Goal: Task Accomplishment & Management: Use online tool/utility

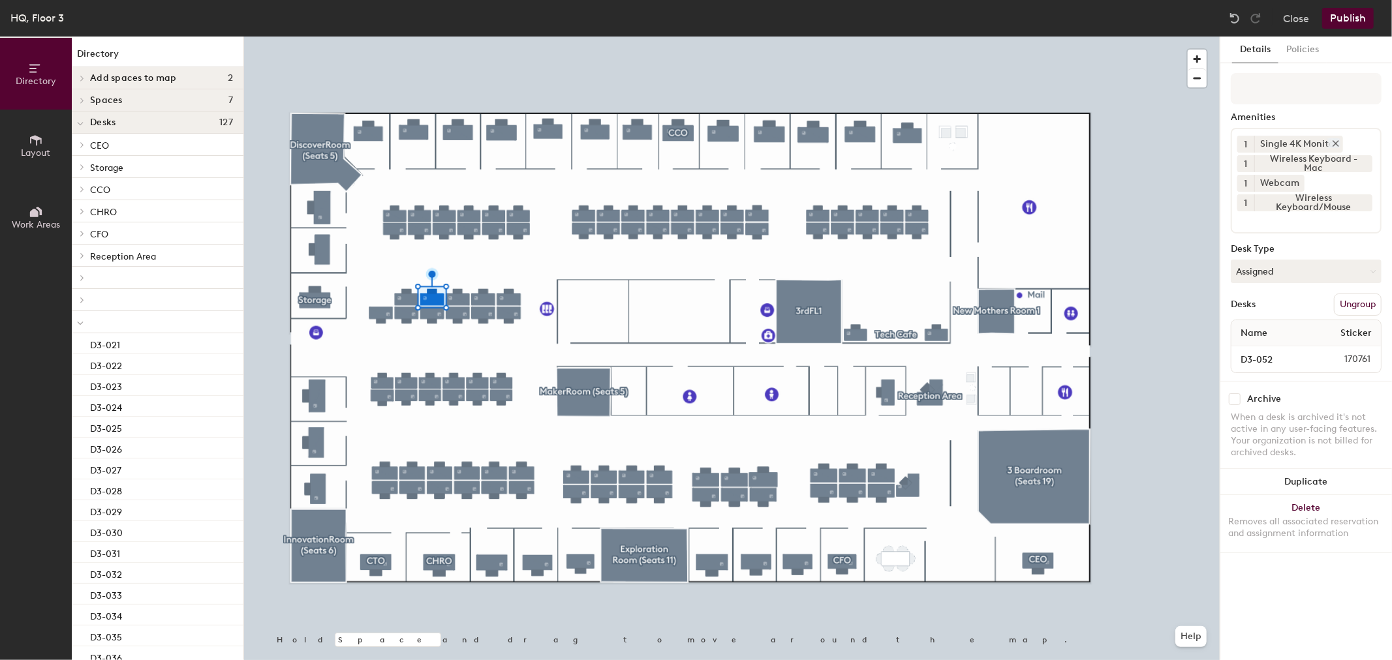
click at [1335, 139] on icon at bounding box center [1335, 143] width 9 height 9
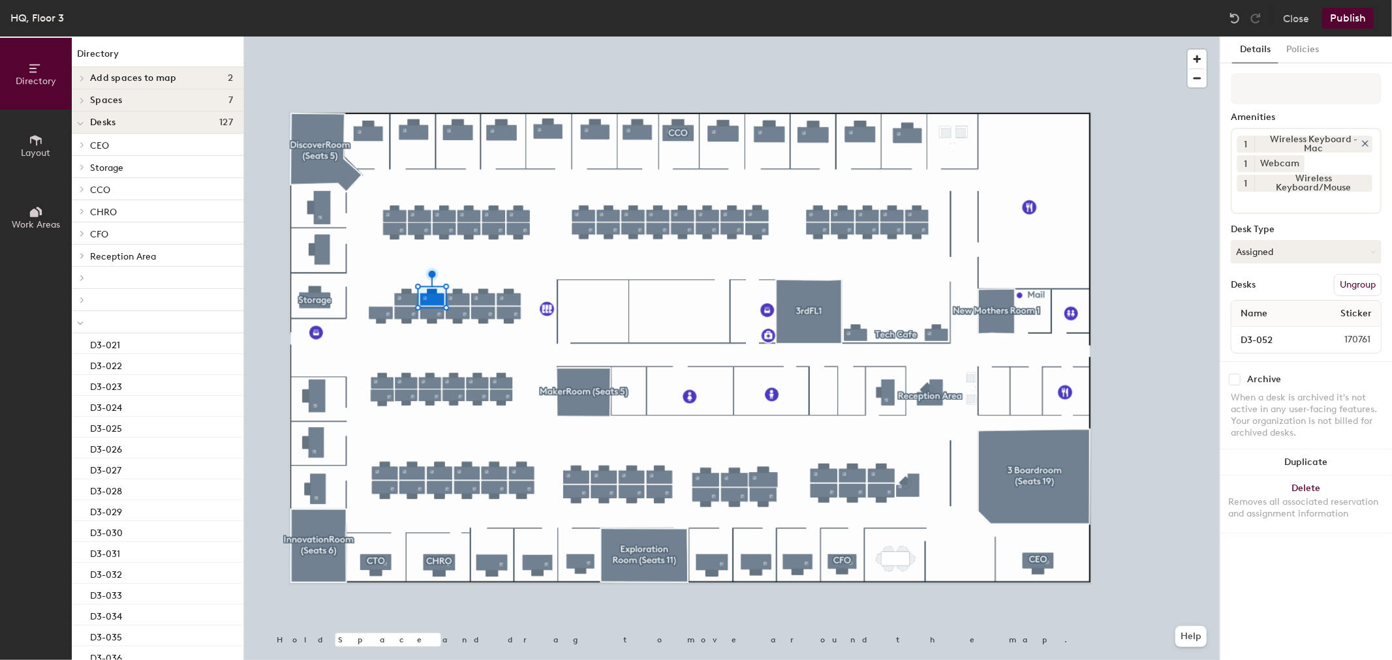
click at [1362, 142] on icon at bounding box center [1365, 143] width 9 height 9
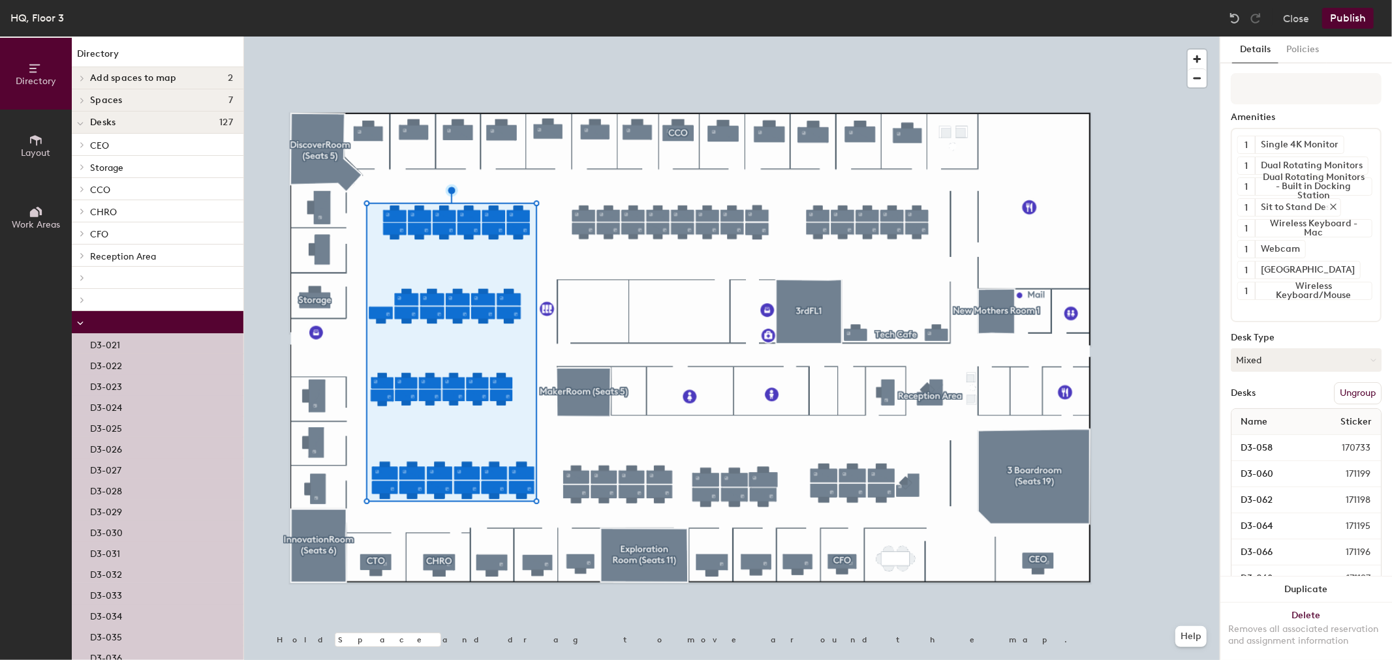
click at [1330, 205] on icon at bounding box center [1333, 206] width 9 height 9
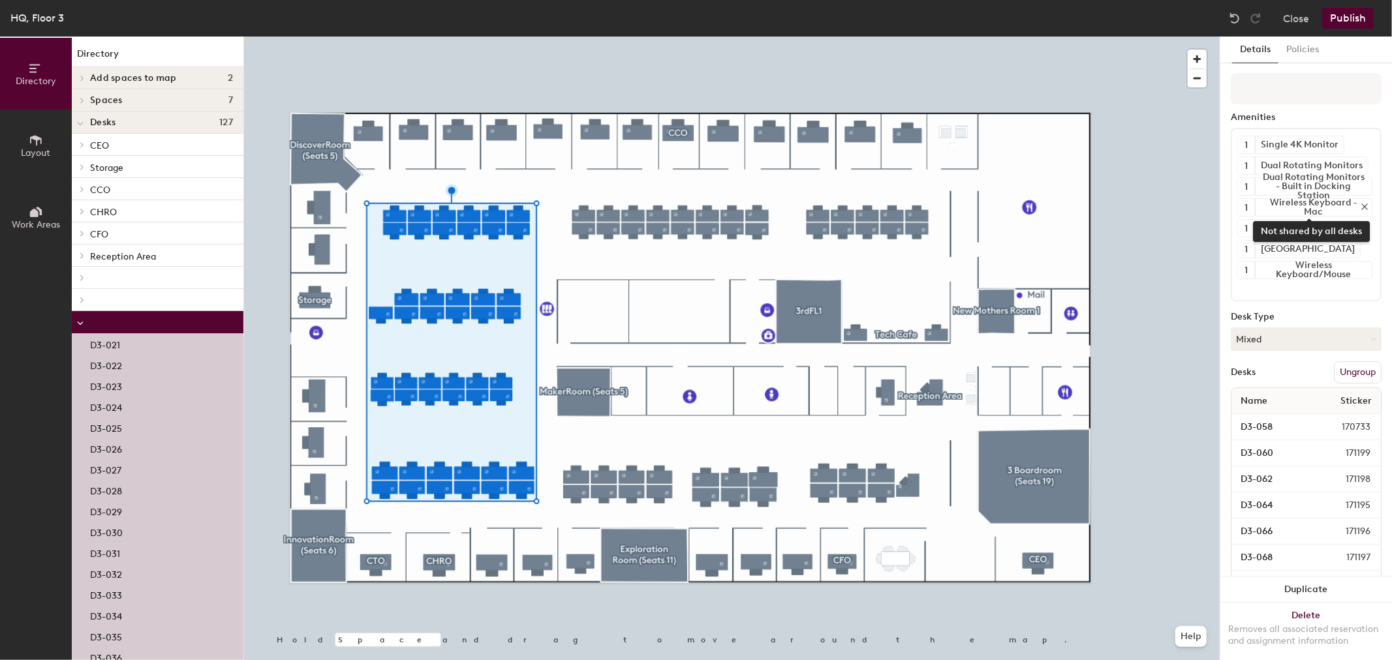
click at [1360, 206] on icon at bounding box center [1364, 206] width 9 height 9
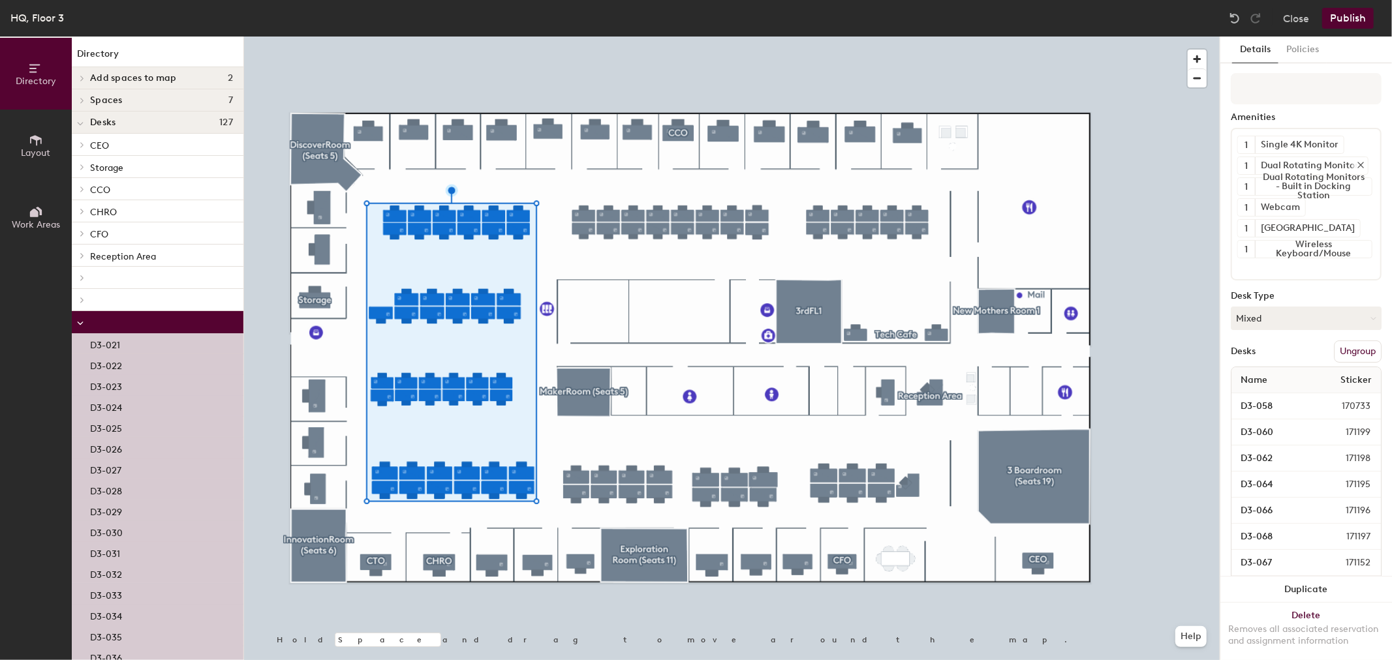
click at [1356, 161] on icon at bounding box center [1360, 165] width 9 height 9
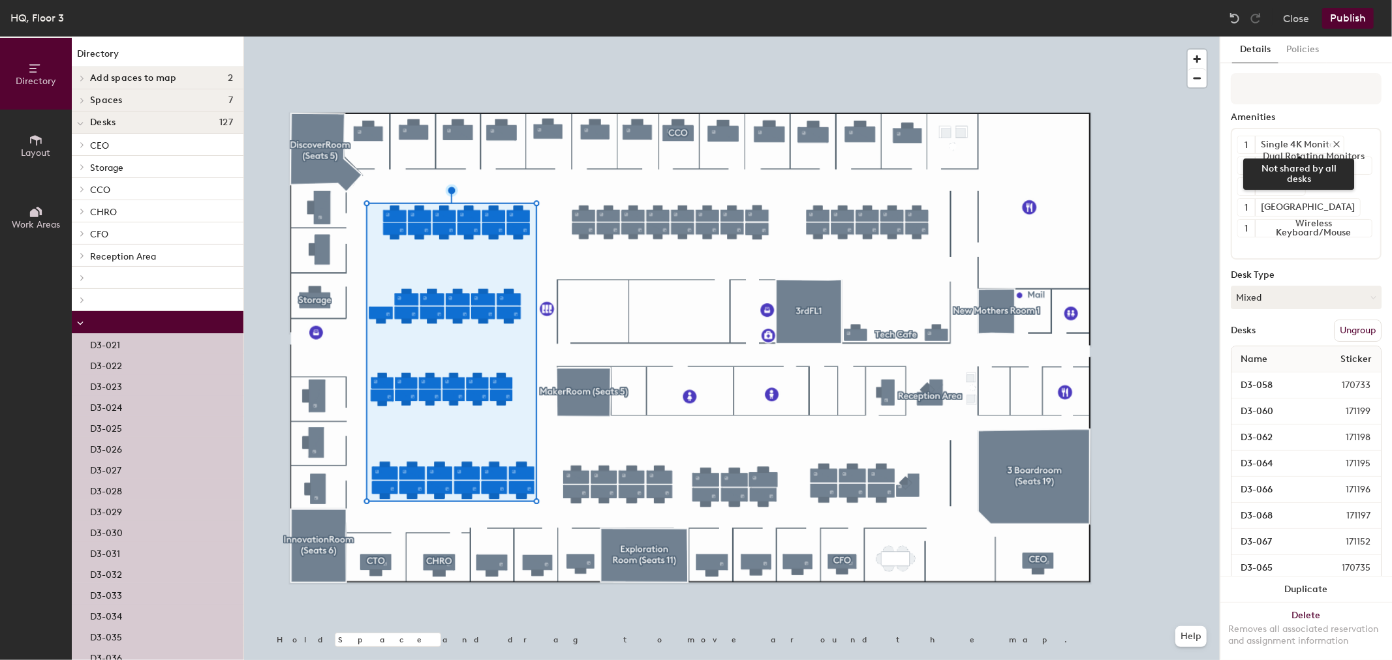
click at [1333, 141] on icon at bounding box center [1336, 144] width 9 height 9
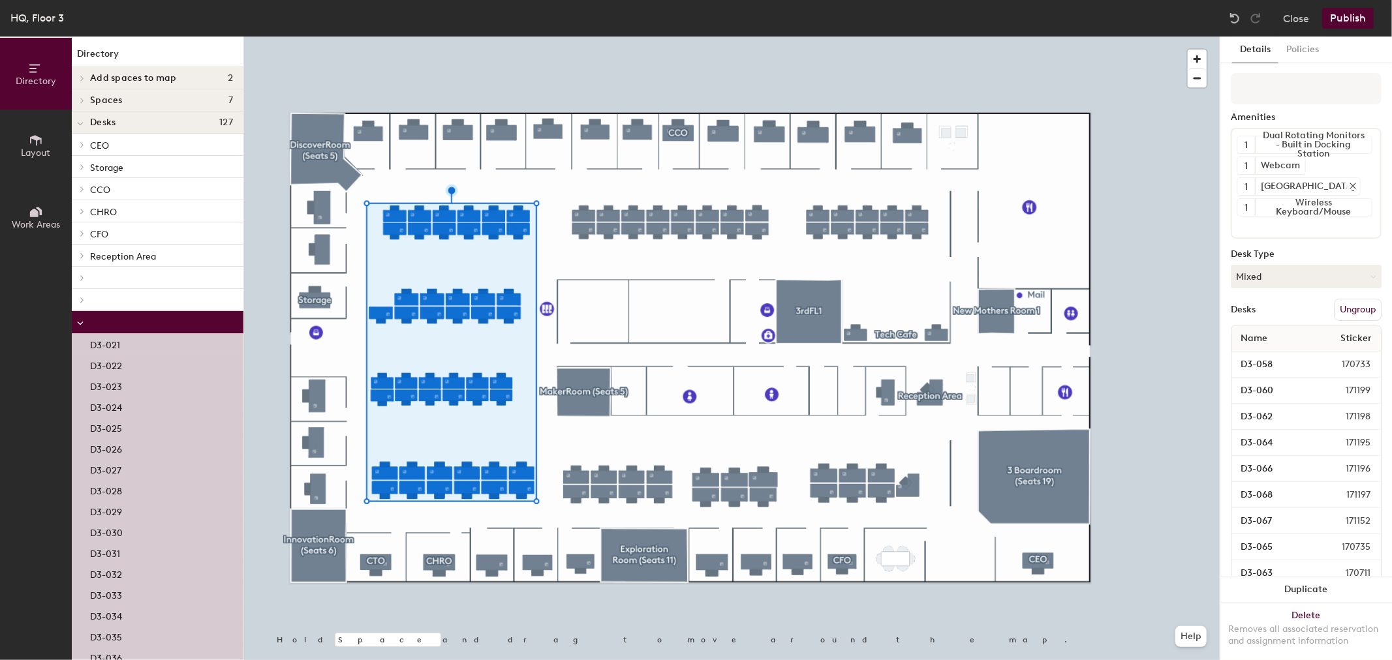
click at [1343, 183] on div at bounding box center [1350, 186] width 14 height 10
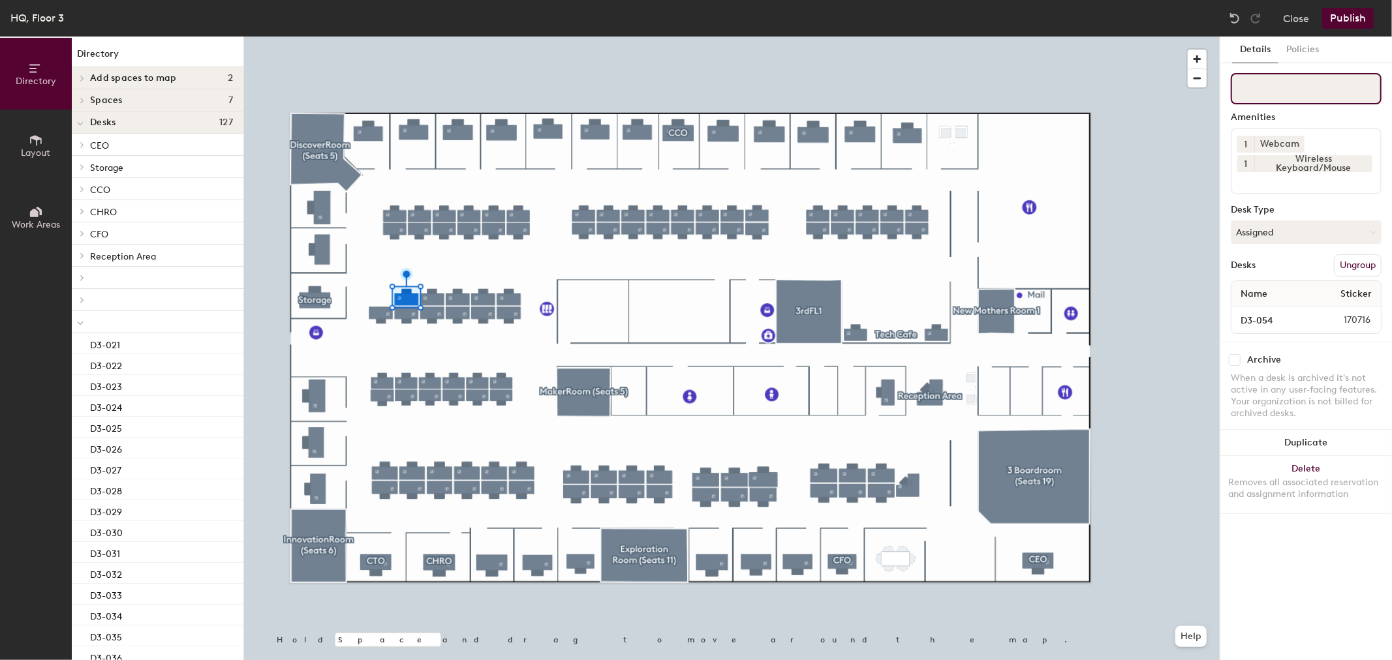
click at [1284, 81] on input at bounding box center [1306, 88] width 151 height 31
type input "m"
click at [1277, 97] on input at bounding box center [1306, 88] width 151 height 31
click at [1299, 166] on div "Wireless Keyboard/Mouse" at bounding box center [1313, 163] width 118 height 17
click at [1301, 187] on div "1 Webcam 1 Wireless Keyboard/Mouse" at bounding box center [1306, 161] width 151 height 67
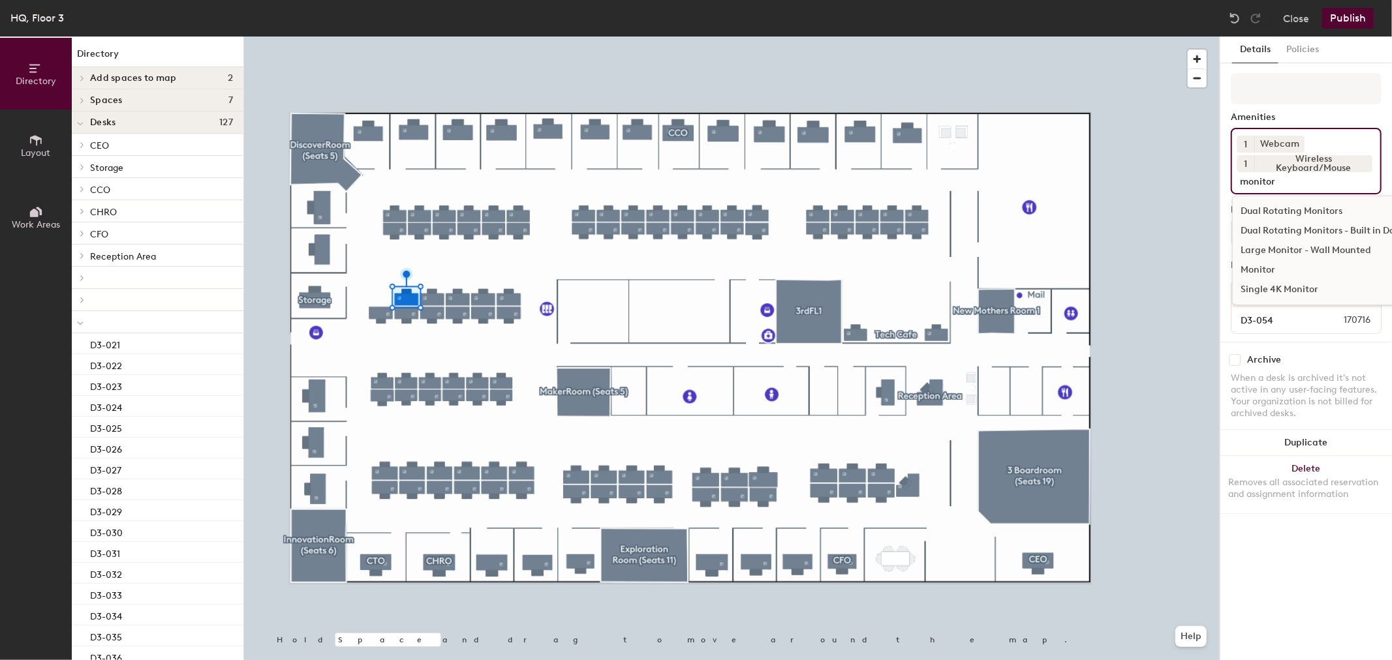
type input "monitor"
click at [1281, 230] on div "Dual Rotating Monitors - Built in Docking Station" at bounding box center [1347, 231] width 229 height 20
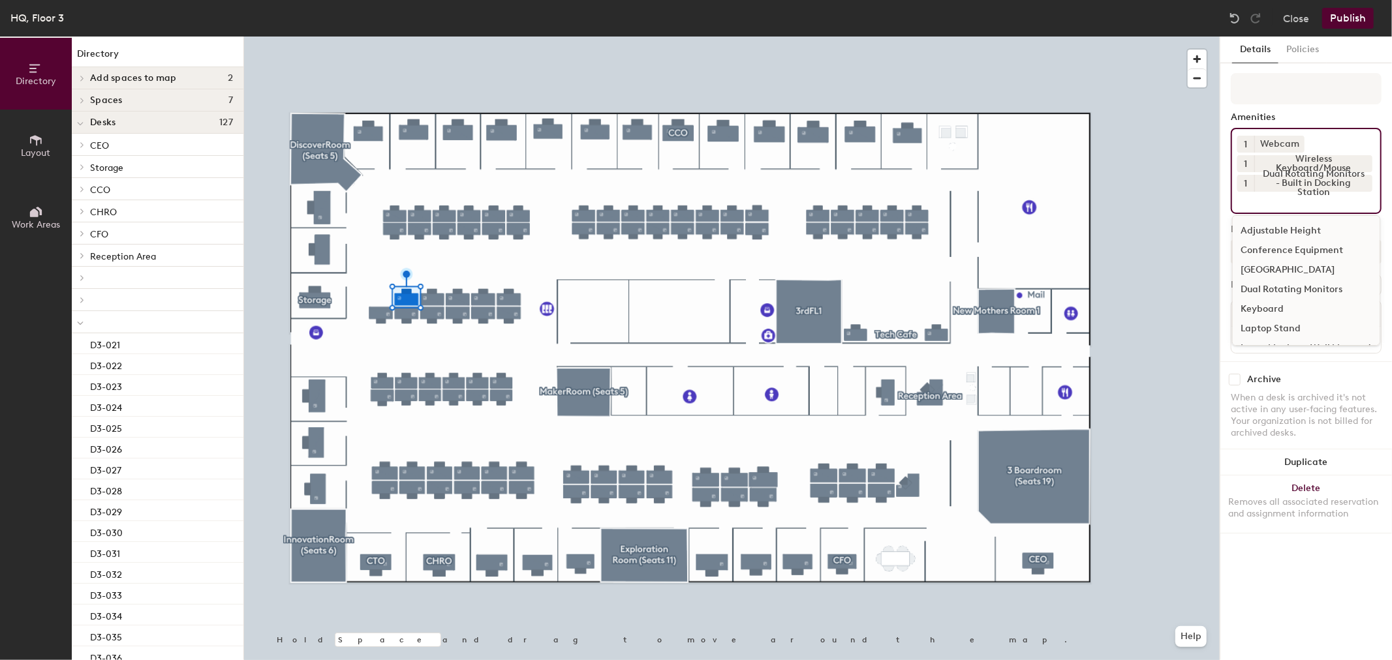
click at [1358, 9] on button "Publish" at bounding box center [1348, 18] width 52 height 21
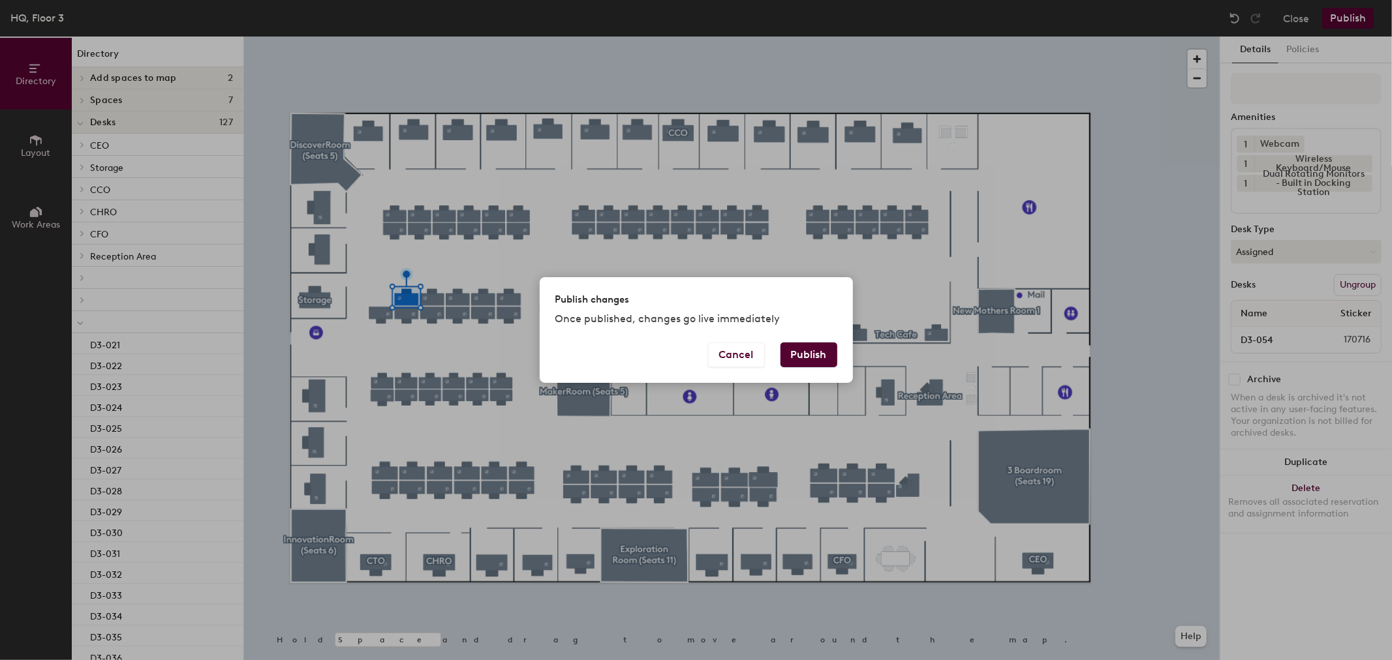
click at [782, 359] on button "Publish" at bounding box center [809, 355] width 57 height 25
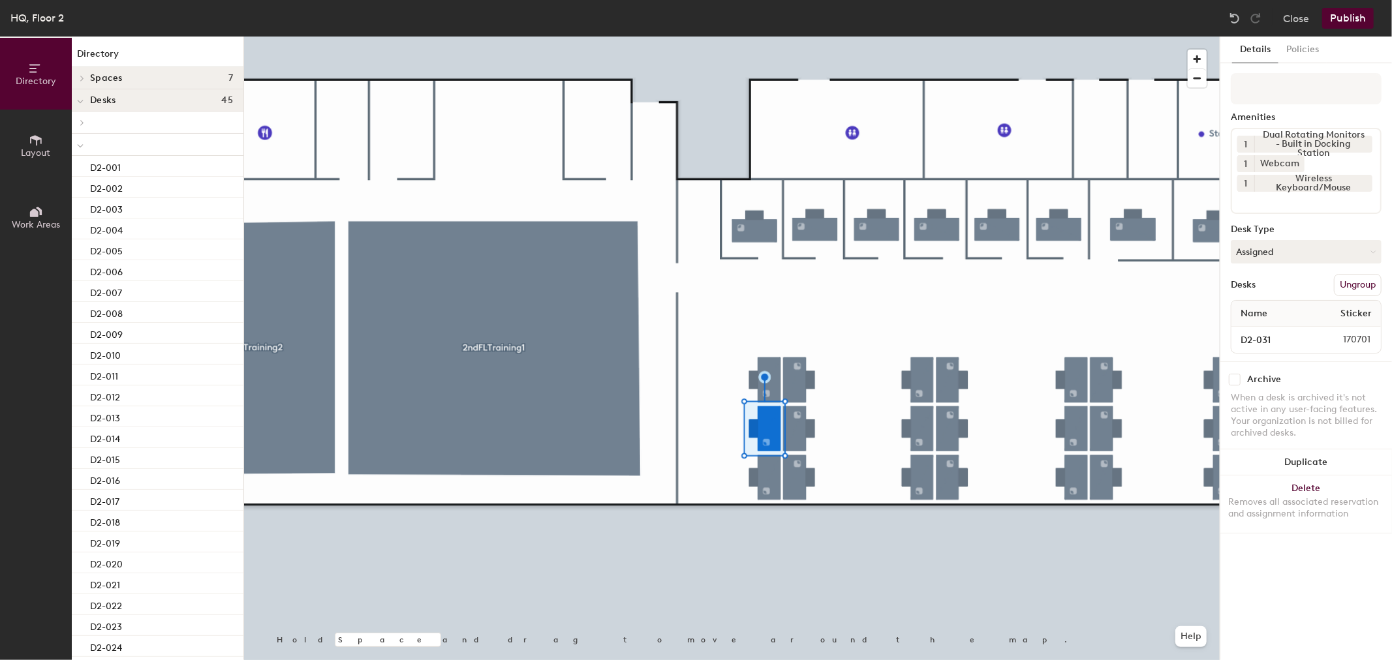
click at [1319, 203] on input at bounding box center [1295, 200] width 117 height 16
type input "mac"
click at [1309, 236] on div "Wireless Keyboard - Mac" at bounding box center [1306, 231] width 147 height 20
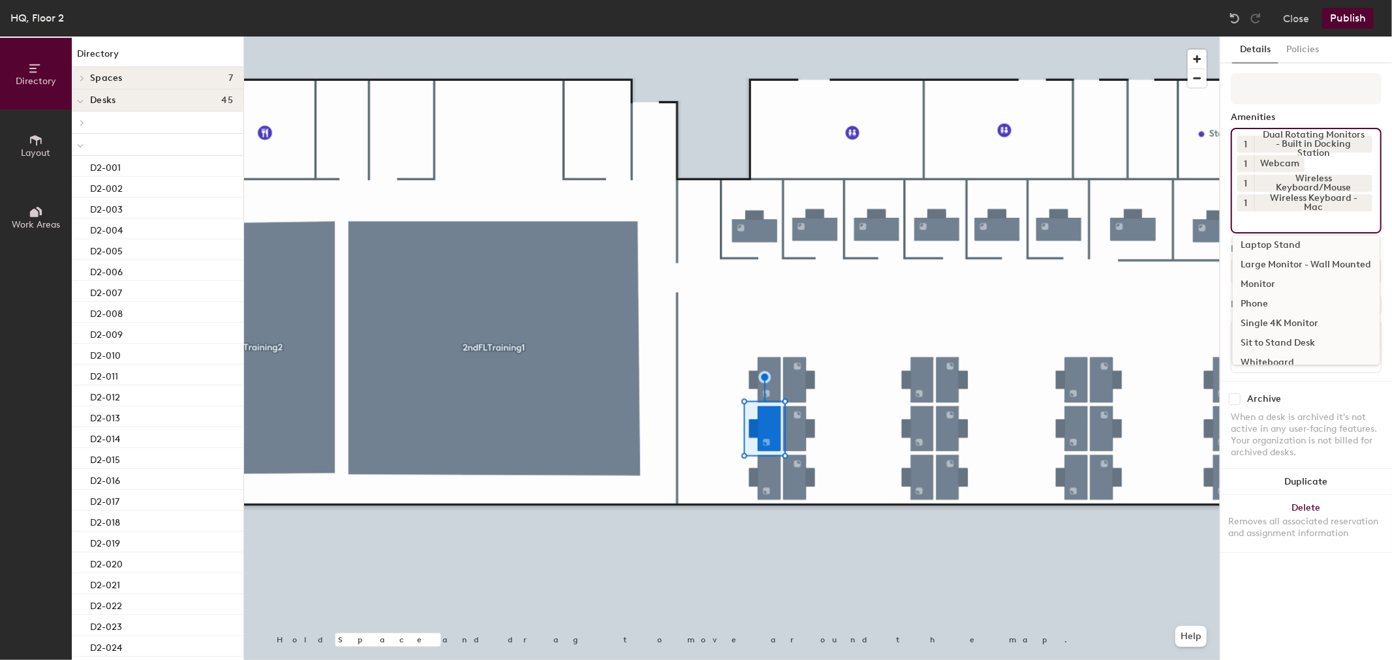
scroll to position [116, 0]
click at [1320, 304] on div "Single 4K Monitor" at bounding box center [1306, 312] width 147 height 20
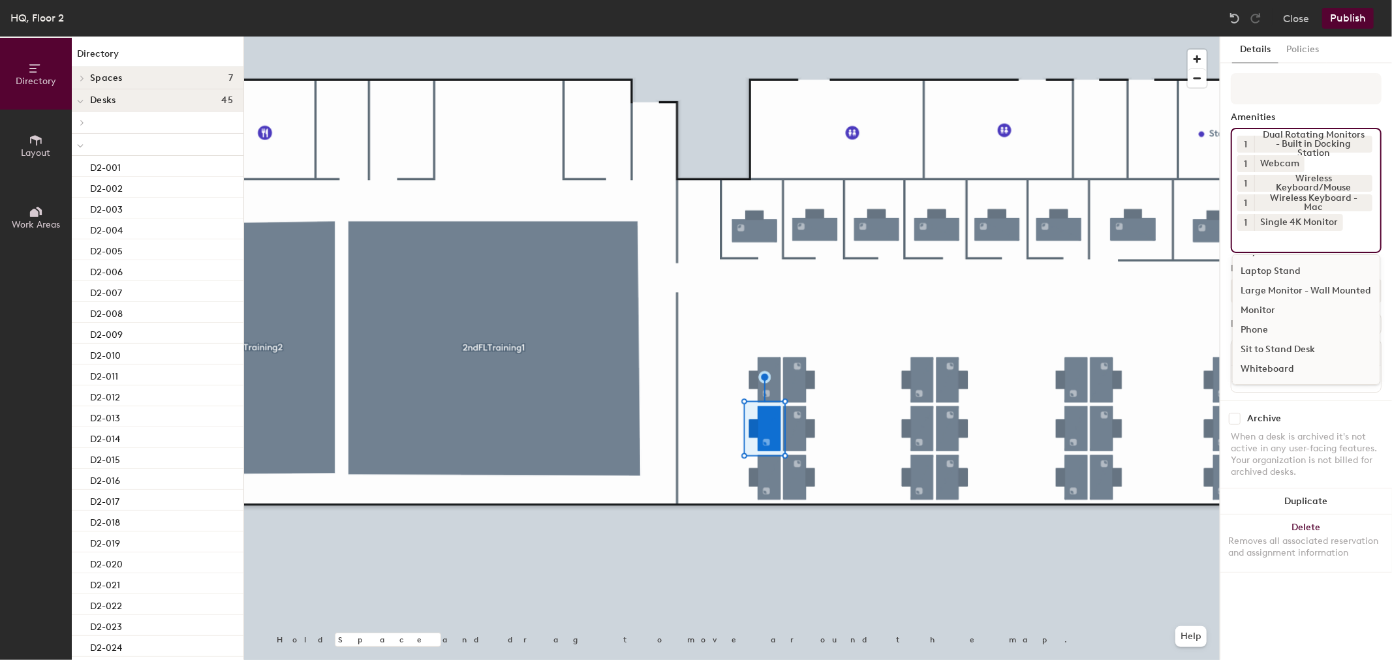
scroll to position [96, 0]
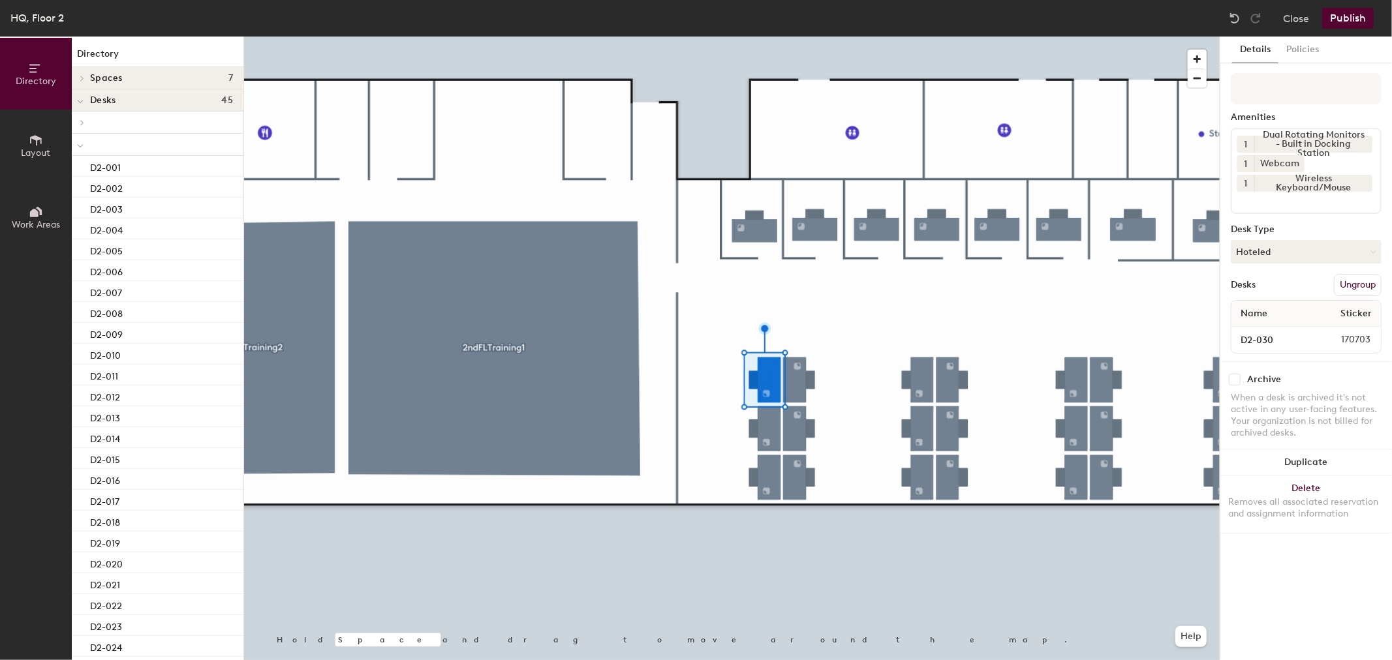
click at [1301, 202] on input at bounding box center [1295, 200] width 117 height 16
type input "mac"
click at [1329, 227] on div "Wireless Keyboard - Mac" at bounding box center [1306, 231] width 147 height 20
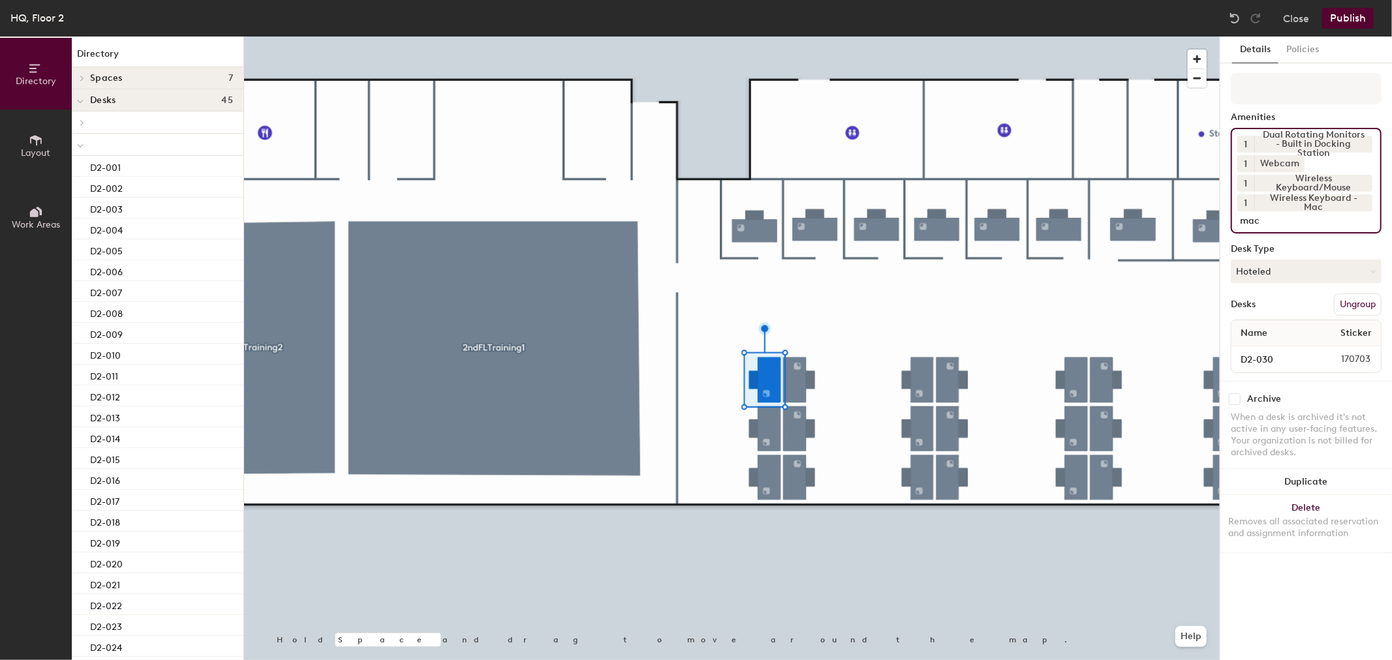
type input "mac"
drag, startPoint x: 1276, startPoint y: 225, endPoint x: 1224, endPoint y: 231, distance: 52.5
click at [1224, 231] on div "Details Policies Amenities 1 Dual Rotating Monitors - Built in Docking Station …" at bounding box center [1306, 349] width 172 height 624
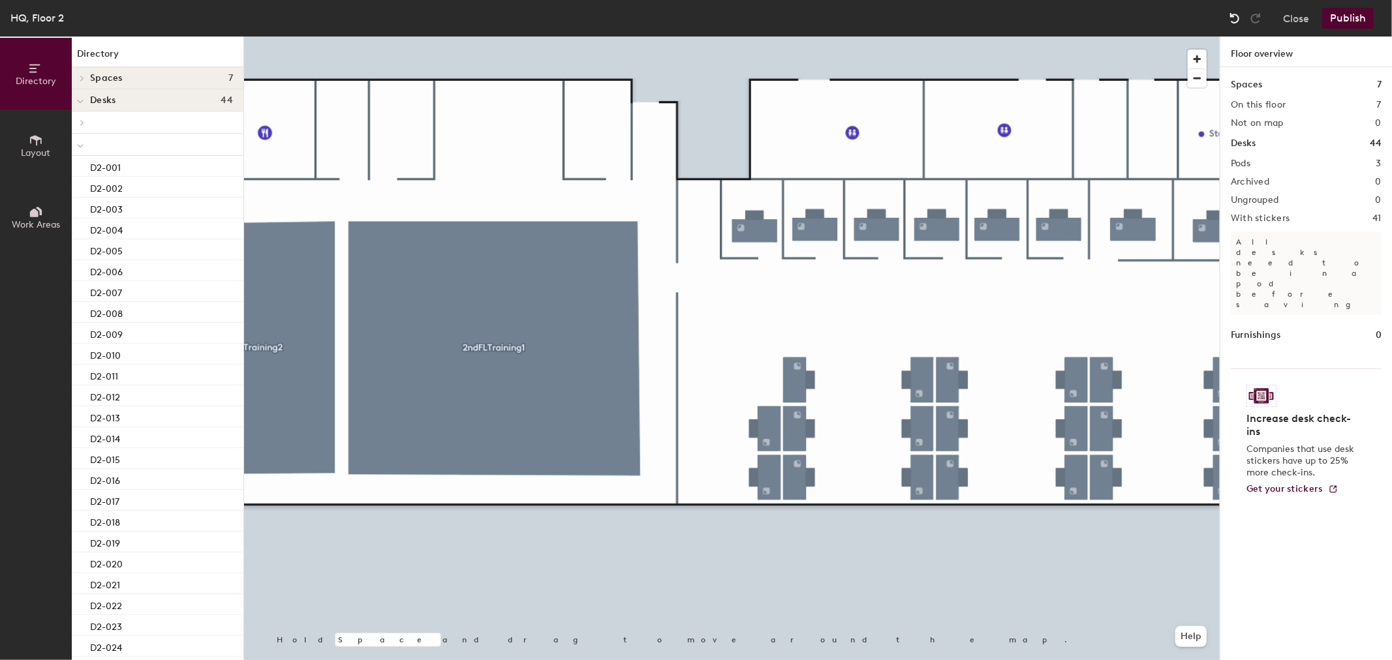
click at [1234, 15] on img at bounding box center [1234, 18] width 13 height 13
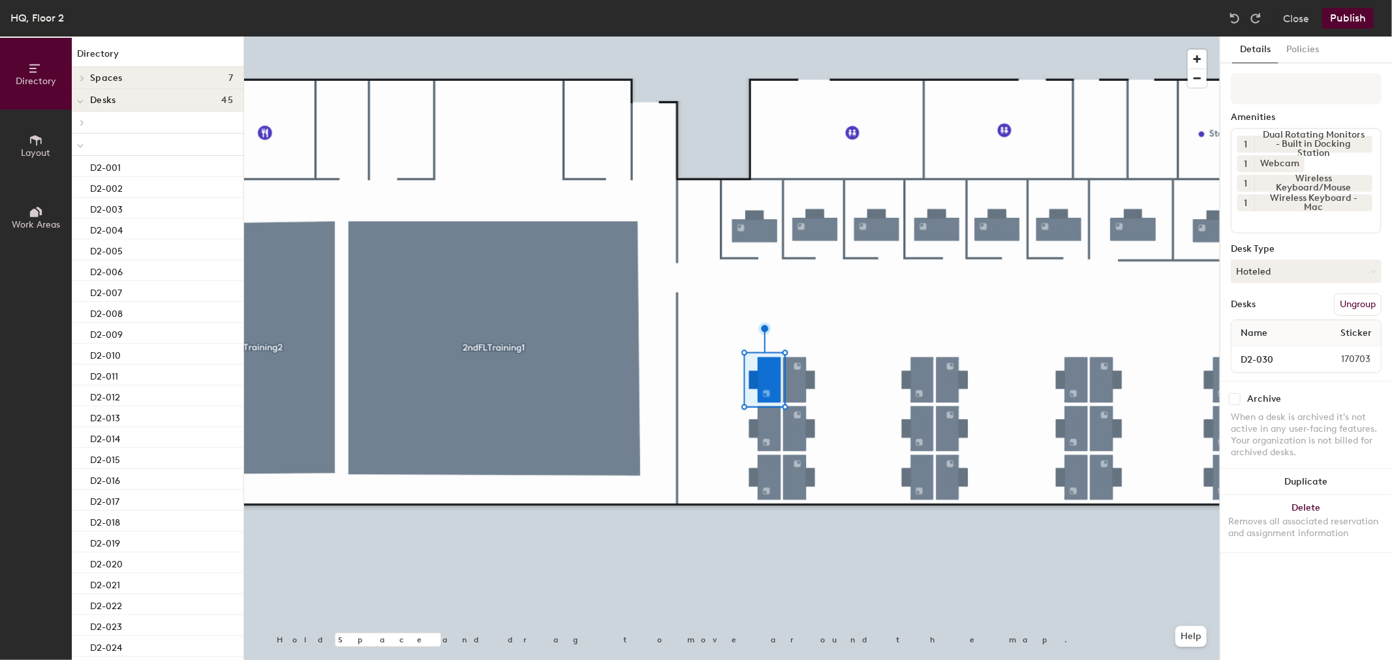
click at [1295, 221] on input at bounding box center [1295, 219] width 117 height 16
type input "sing"
click at [1317, 245] on div "Single 4K Monitor" at bounding box center [1306, 251] width 147 height 20
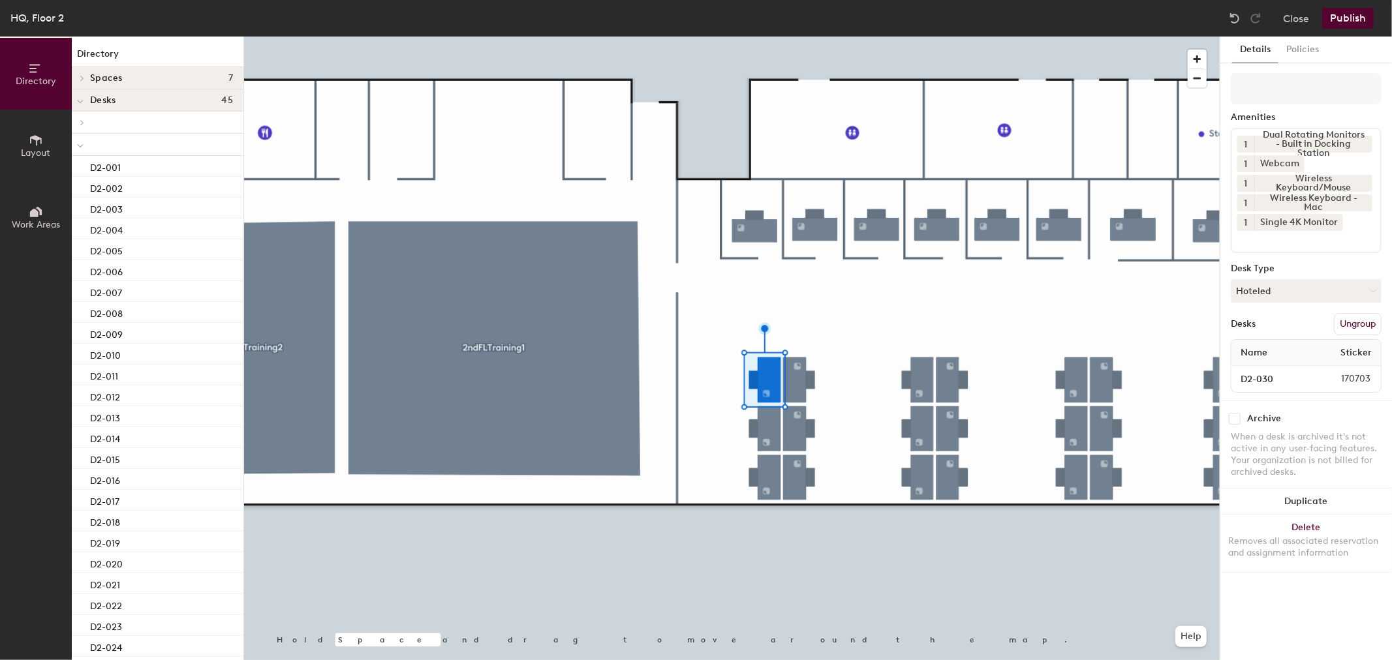
click at [1339, 18] on button "Publish" at bounding box center [1348, 18] width 52 height 21
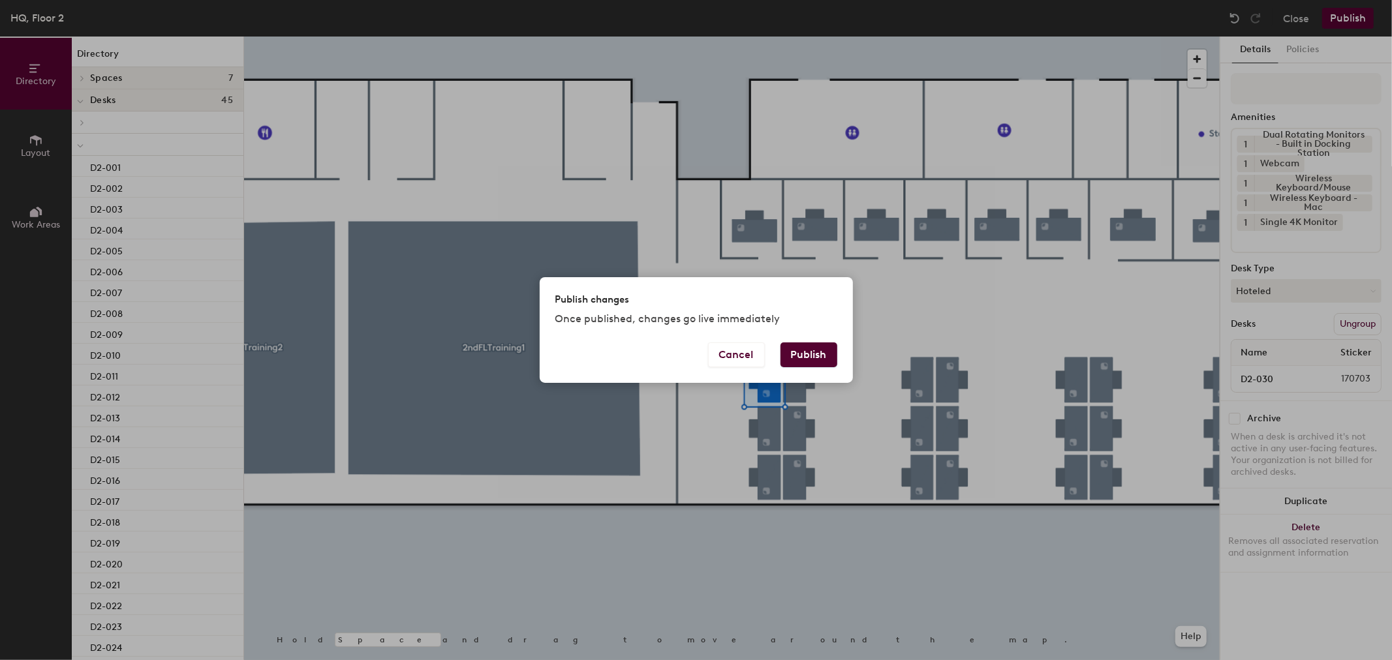
click at [824, 358] on button "Publish" at bounding box center [809, 355] width 57 height 25
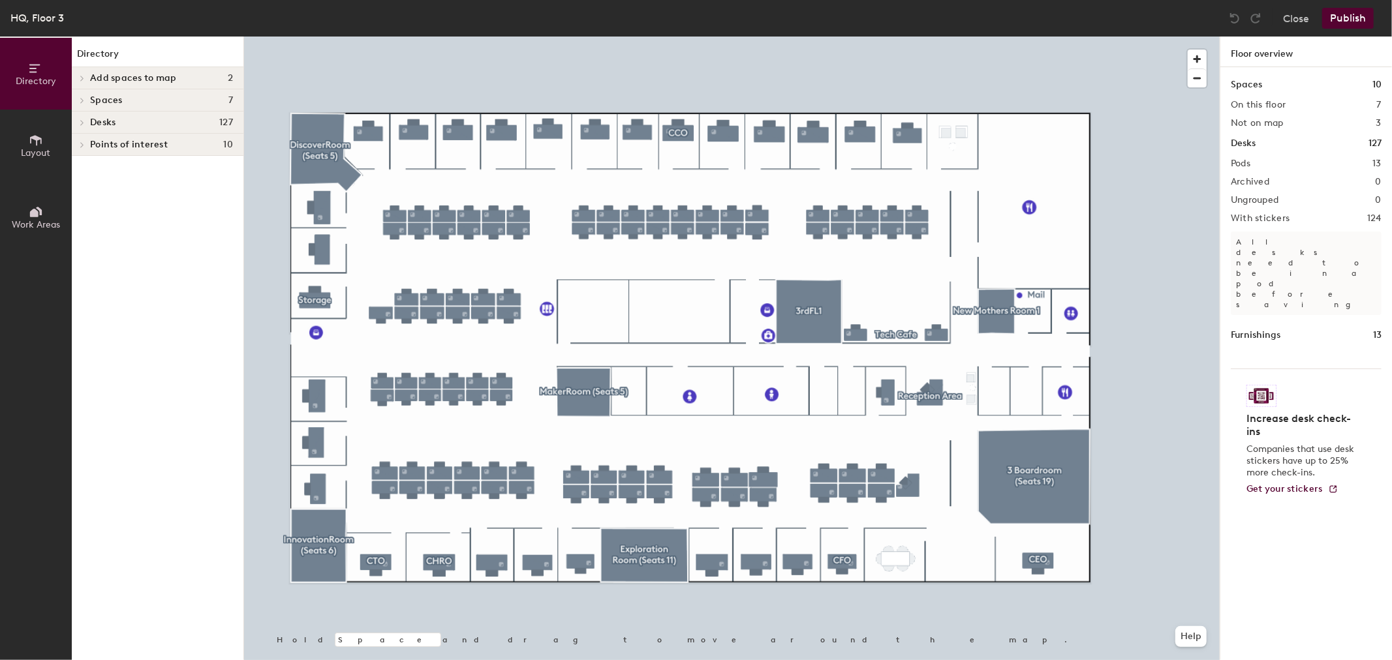
click at [43, 140] on button "Layout" at bounding box center [36, 146] width 72 height 72
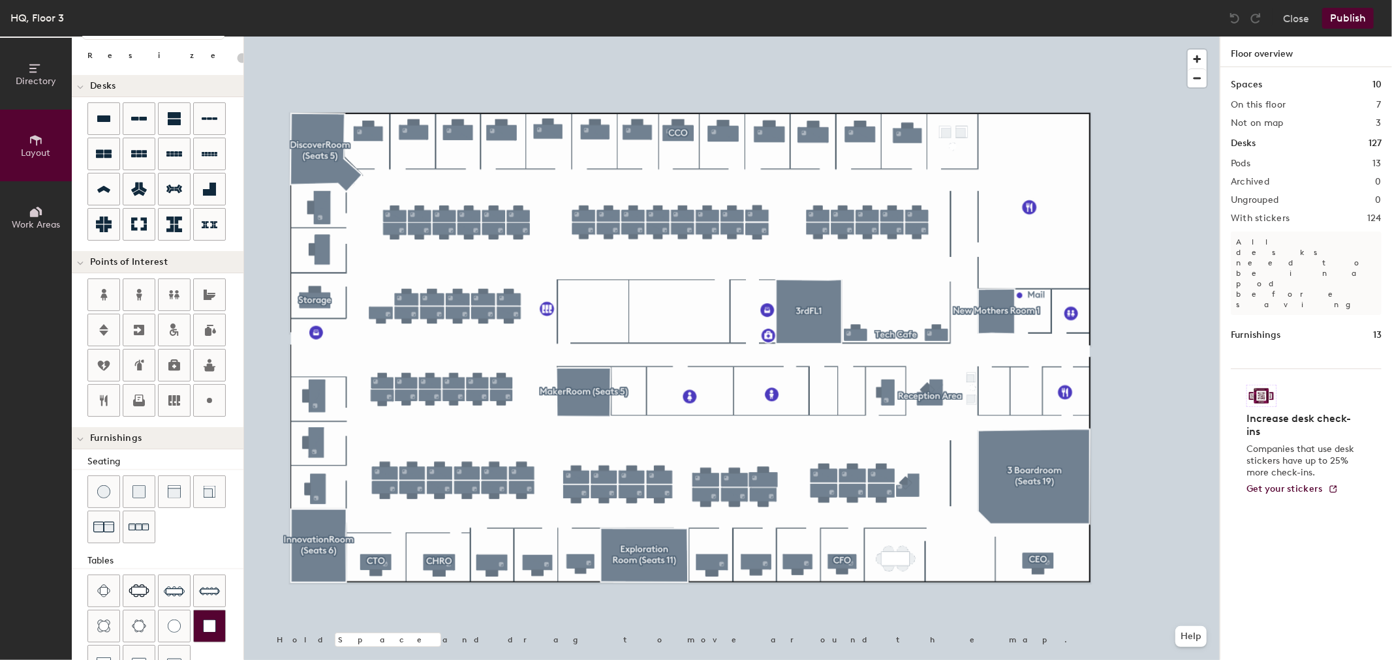
scroll to position [145, 0]
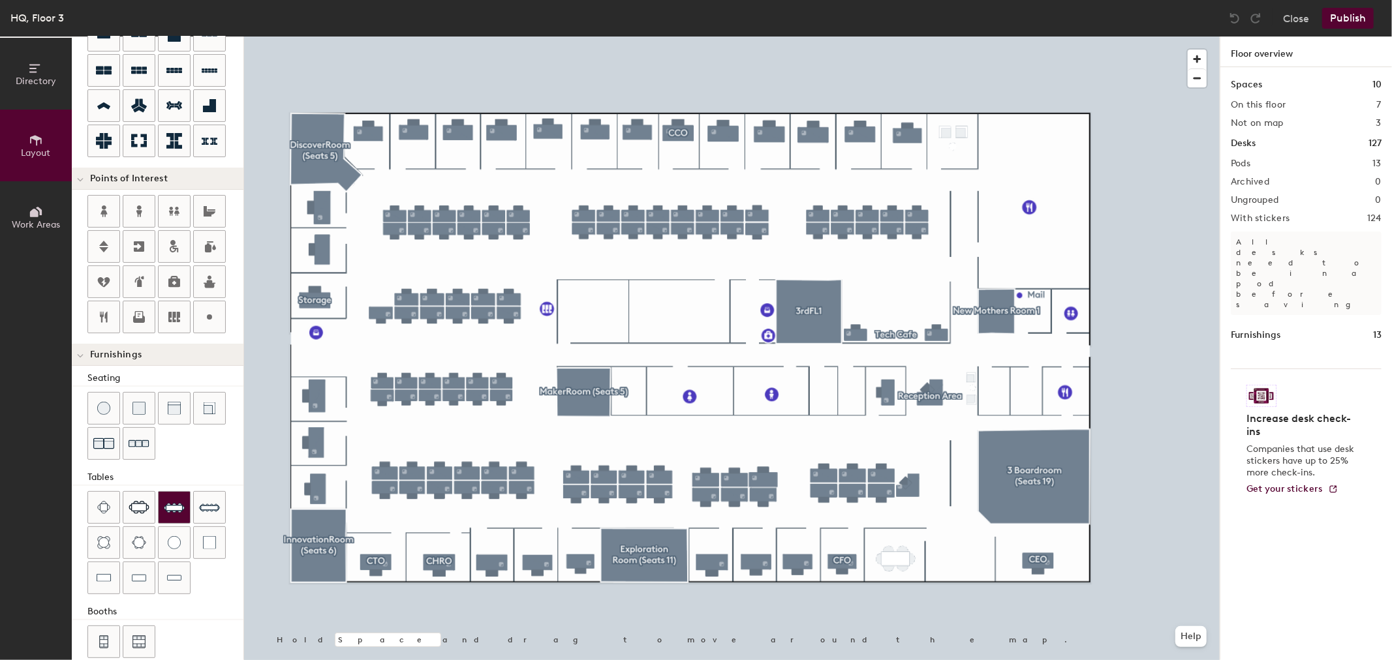
click at [173, 509] on img at bounding box center [174, 507] width 21 height 21
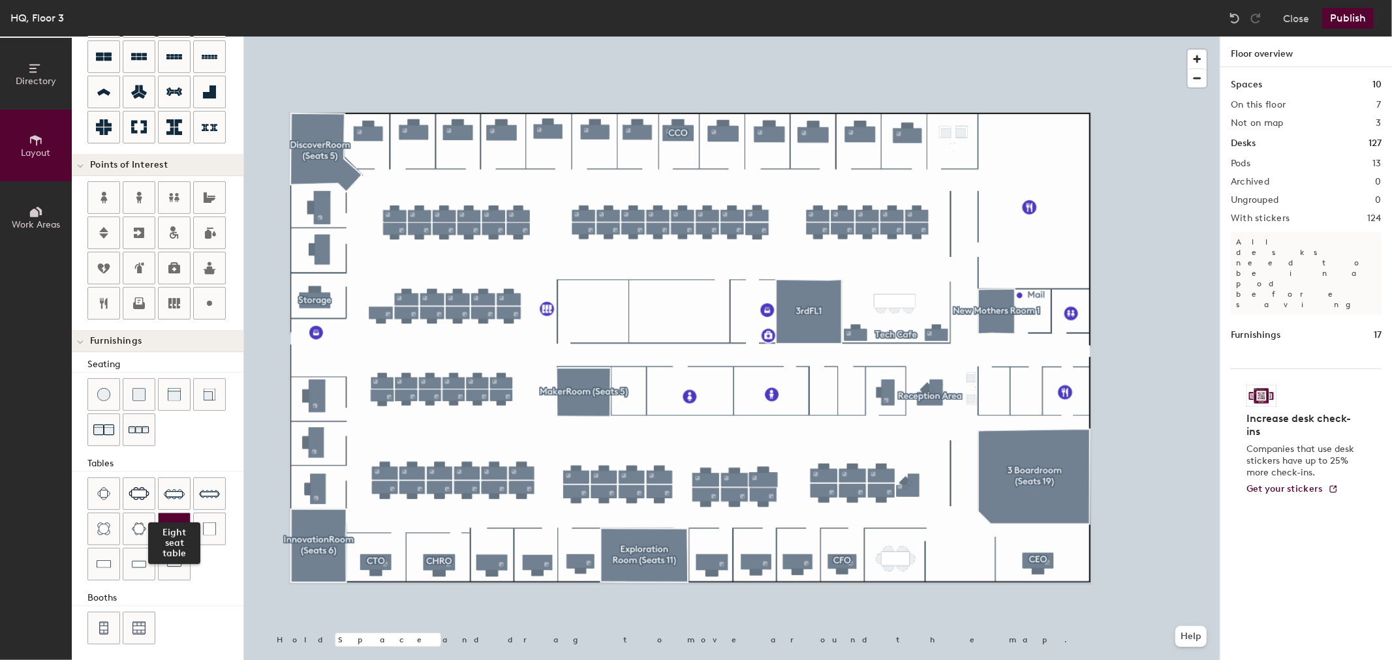
scroll to position [163, 0]
click at [172, 523] on img at bounding box center [174, 524] width 13 height 13
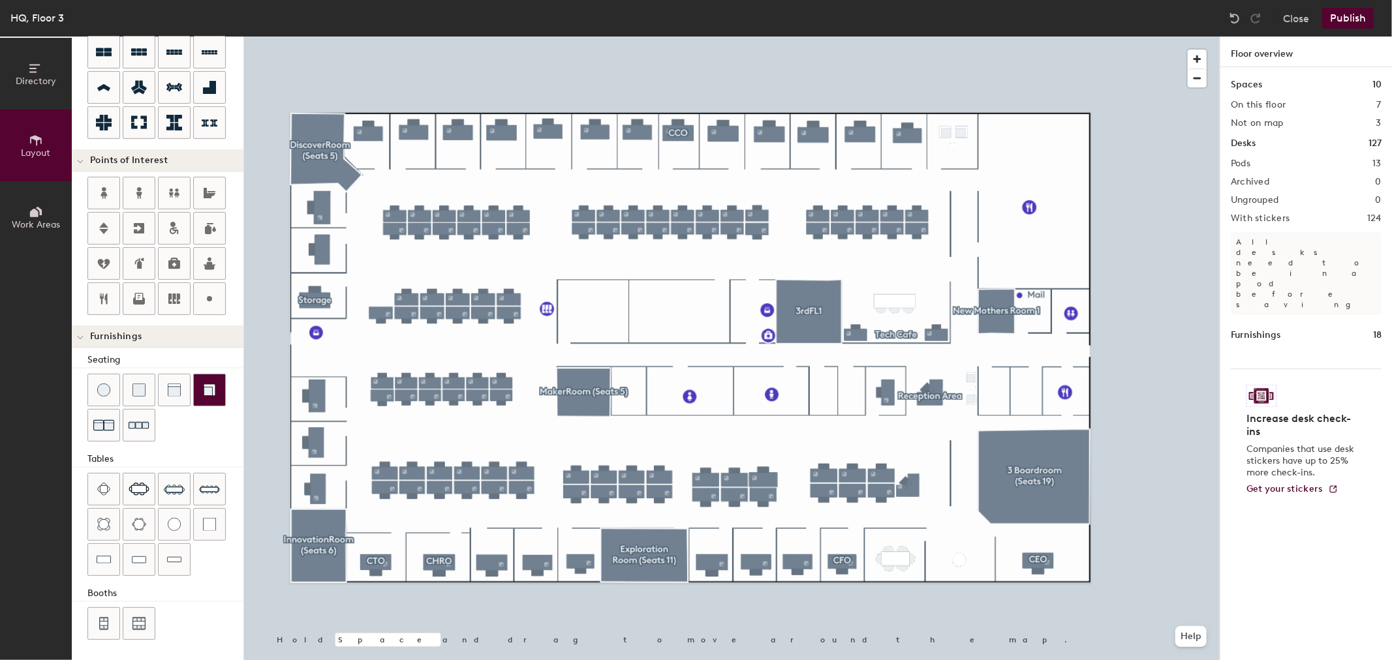
click at [209, 390] on img at bounding box center [209, 390] width 13 height 13
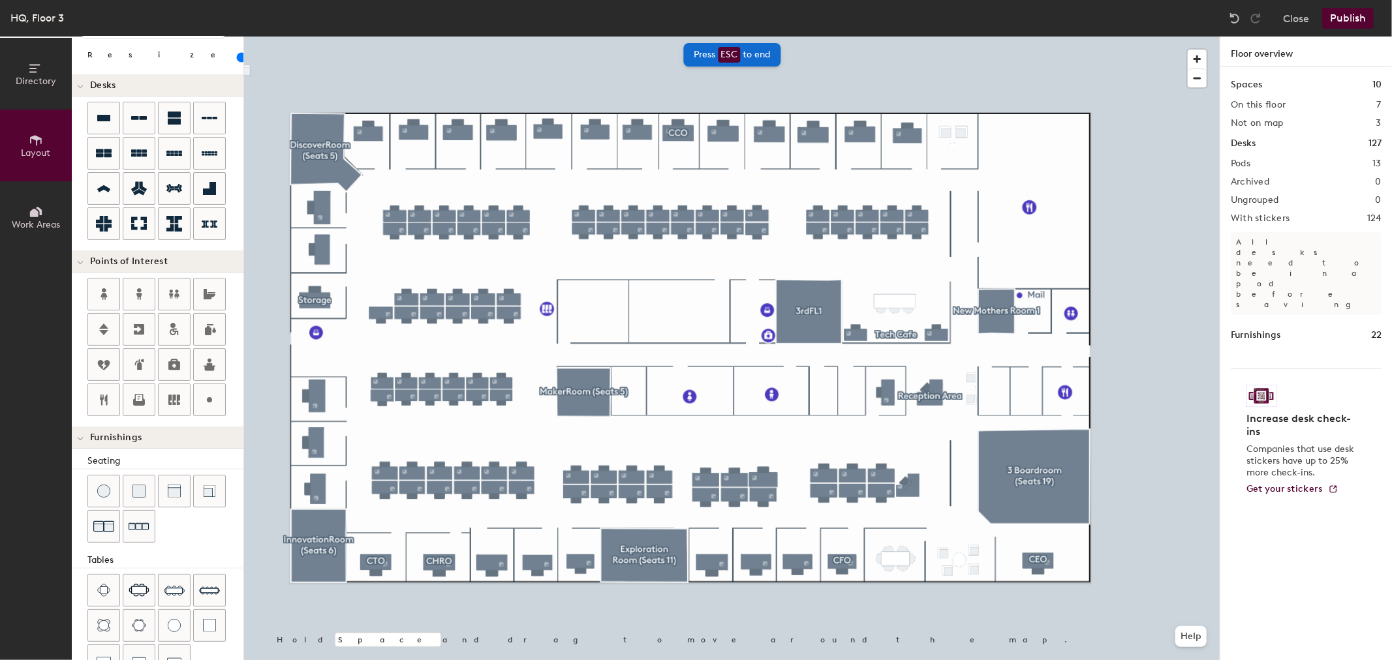
scroll to position [0, 0]
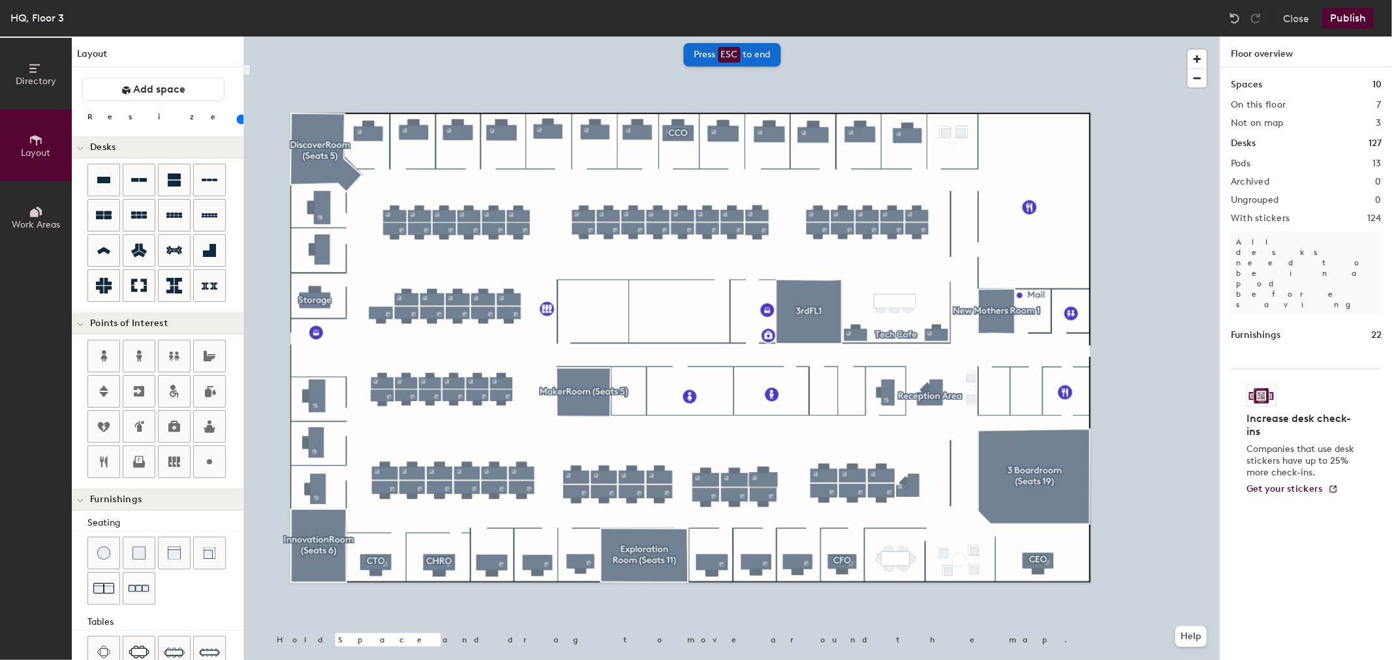
click at [132, 49] on h1 "Layout" at bounding box center [158, 57] width 172 height 20
click at [978, 37] on div at bounding box center [732, 37] width 976 height 0
click at [971, 37] on div at bounding box center [732, 37] width 976 height 0
click at [974, 601] on span "Delete" at bounding box center [977, 601] width 46 height 22
click at [140, 596] on img at bounding box center [139, 589] width 21 height 20
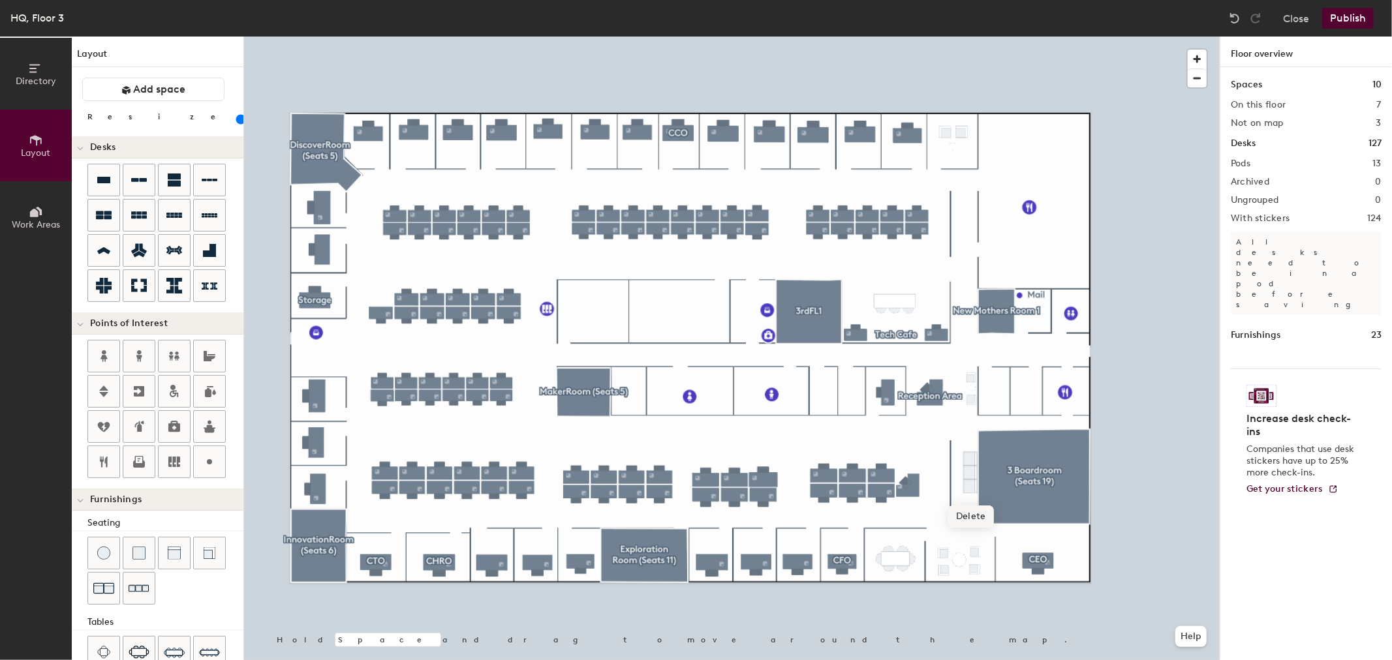
type input "80"
click at [596, 333] on span "Delete" at bounding box center [592, 339] width 46 height 22
click at [237, 122] on input "range" at bounding box center [237, 119] width 0 height 10
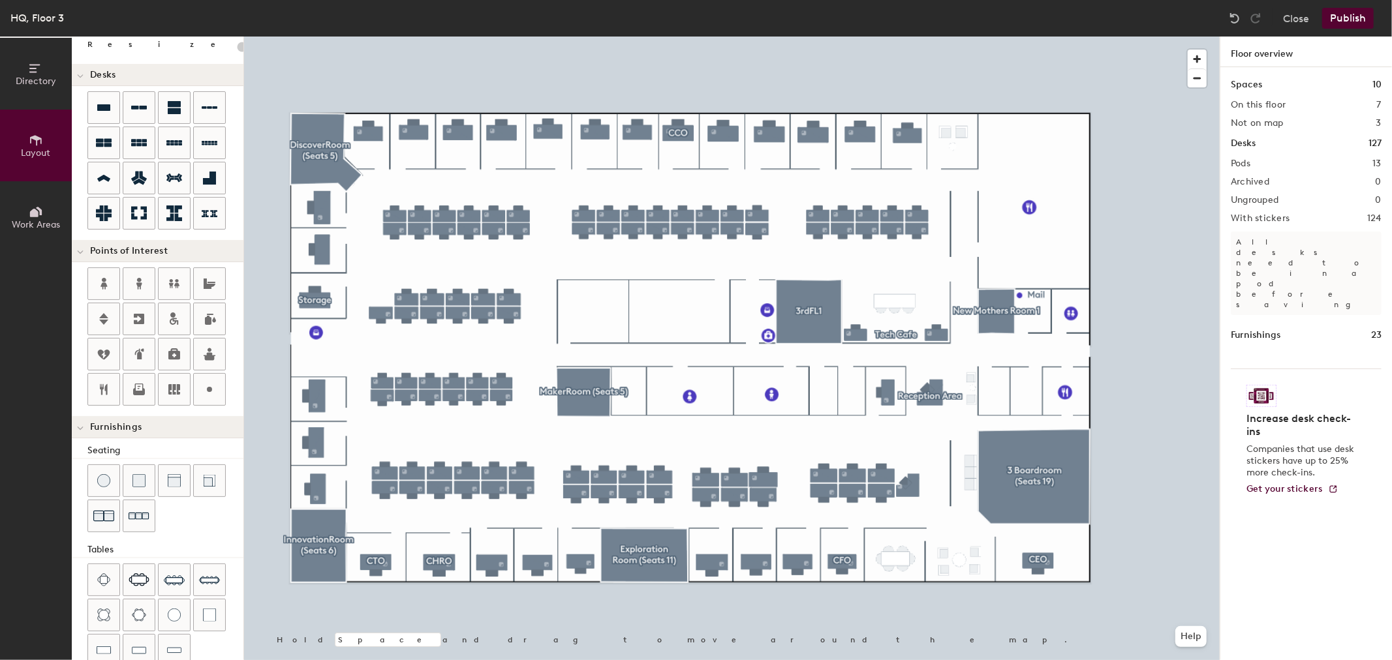
scroll to position [145, 0]
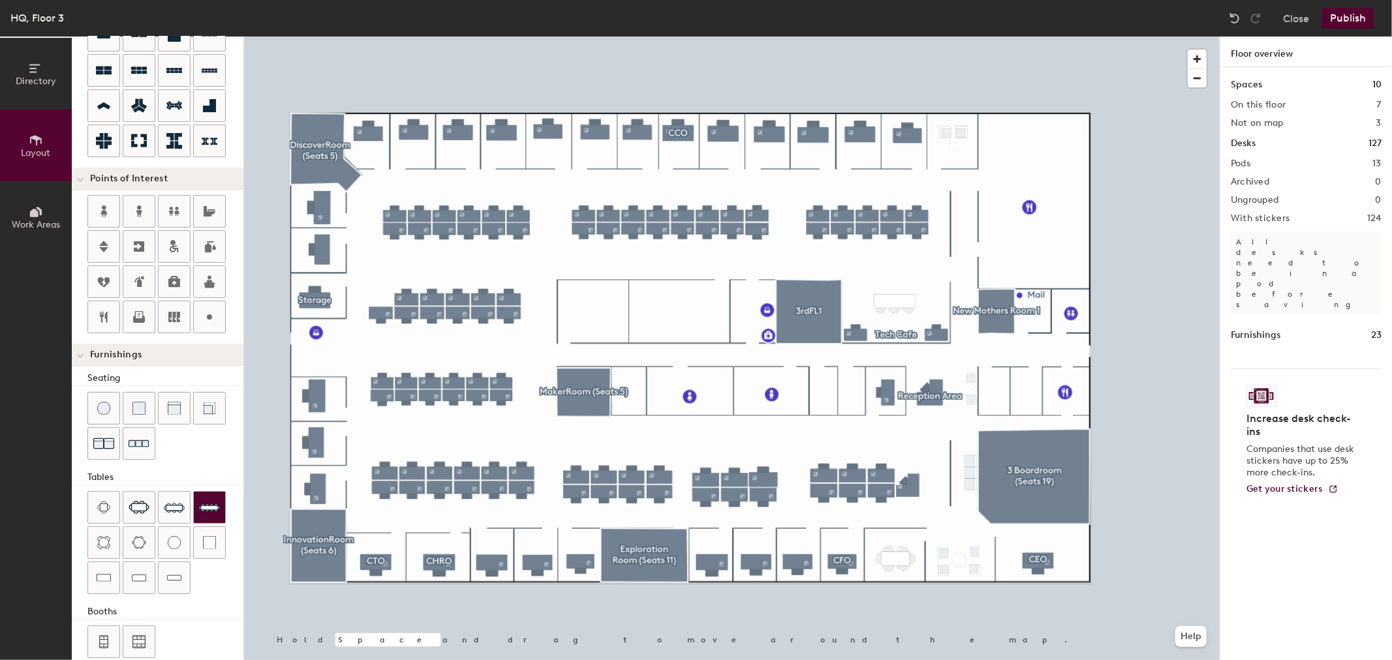
click at [205, 508] on img at bounding box center [209, 507] width 21 height 21
click at [125, 511] on div at bounding box center [138, 507] width 31 height 31
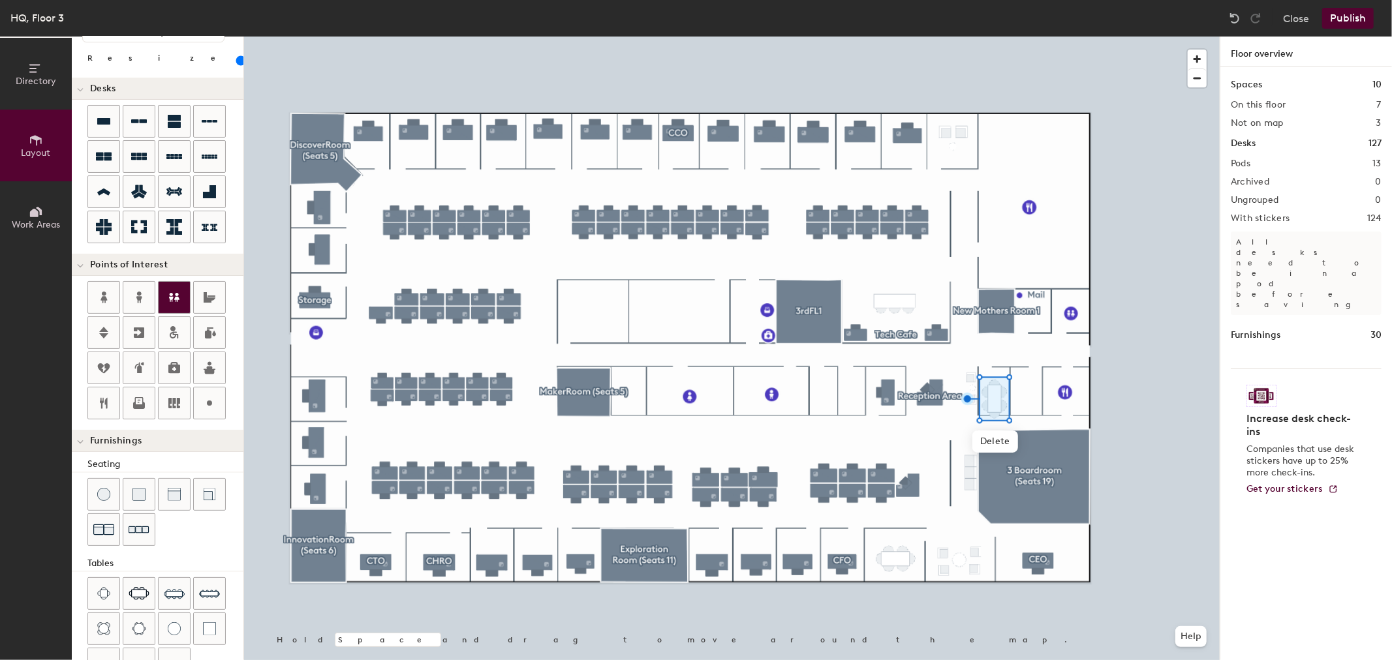
scroll to position [0, 0]
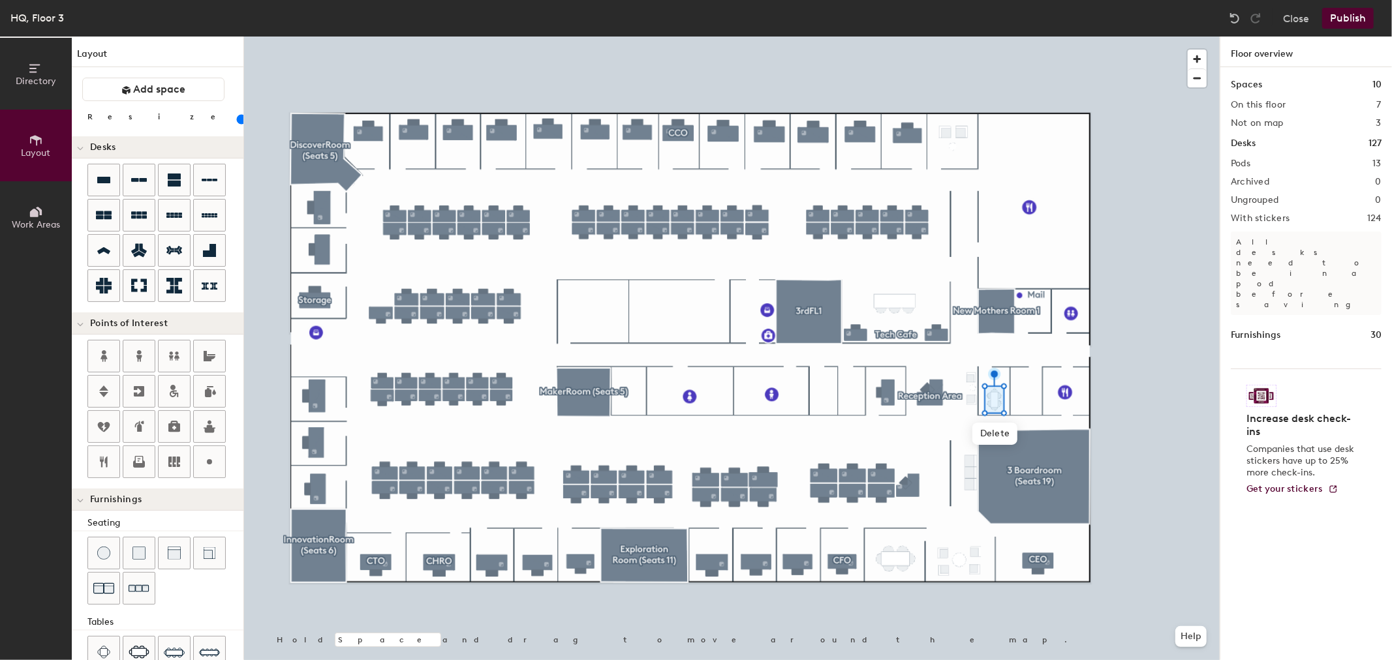
click at [237, 124] on input "range" at bounding box center [237, 119] width 0 height 10
click at [237, 120] on input "range" at bounding box center [237, 119] width 0 height 10
click at [237, 119] on input "range" at bounding box center [237, 119] width 0 height 10
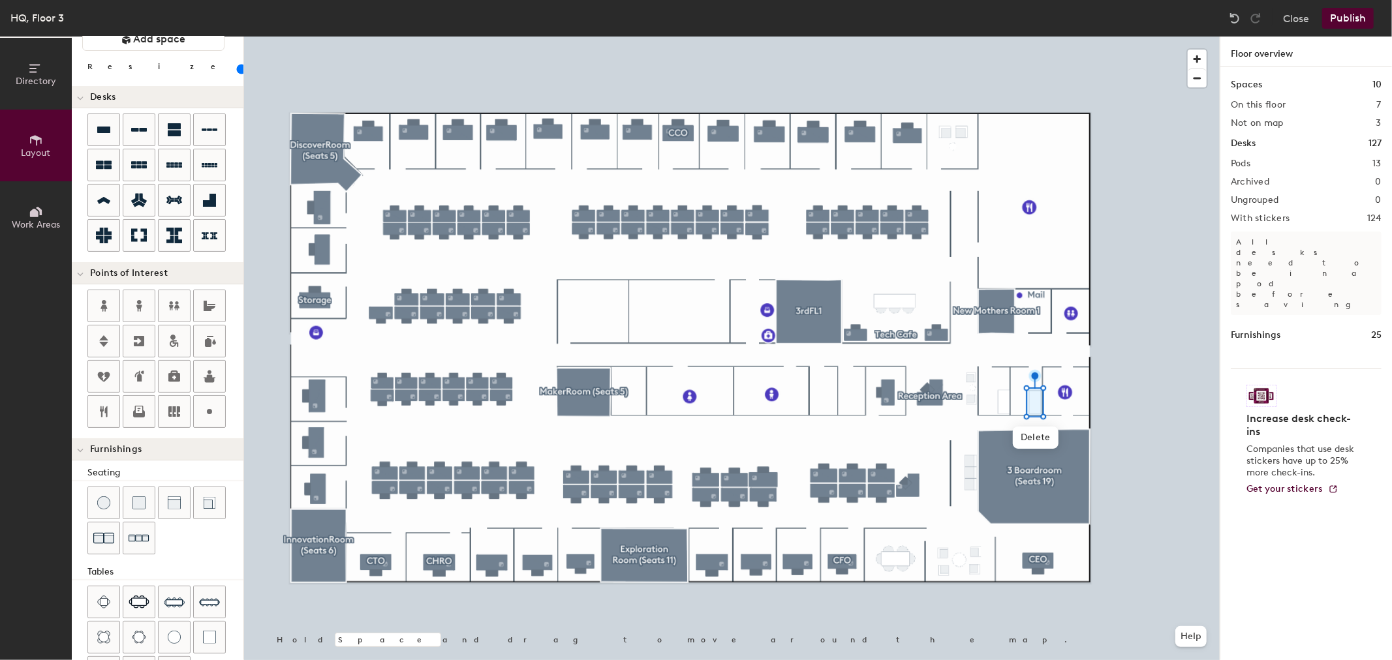
scroll to position [72, 0]
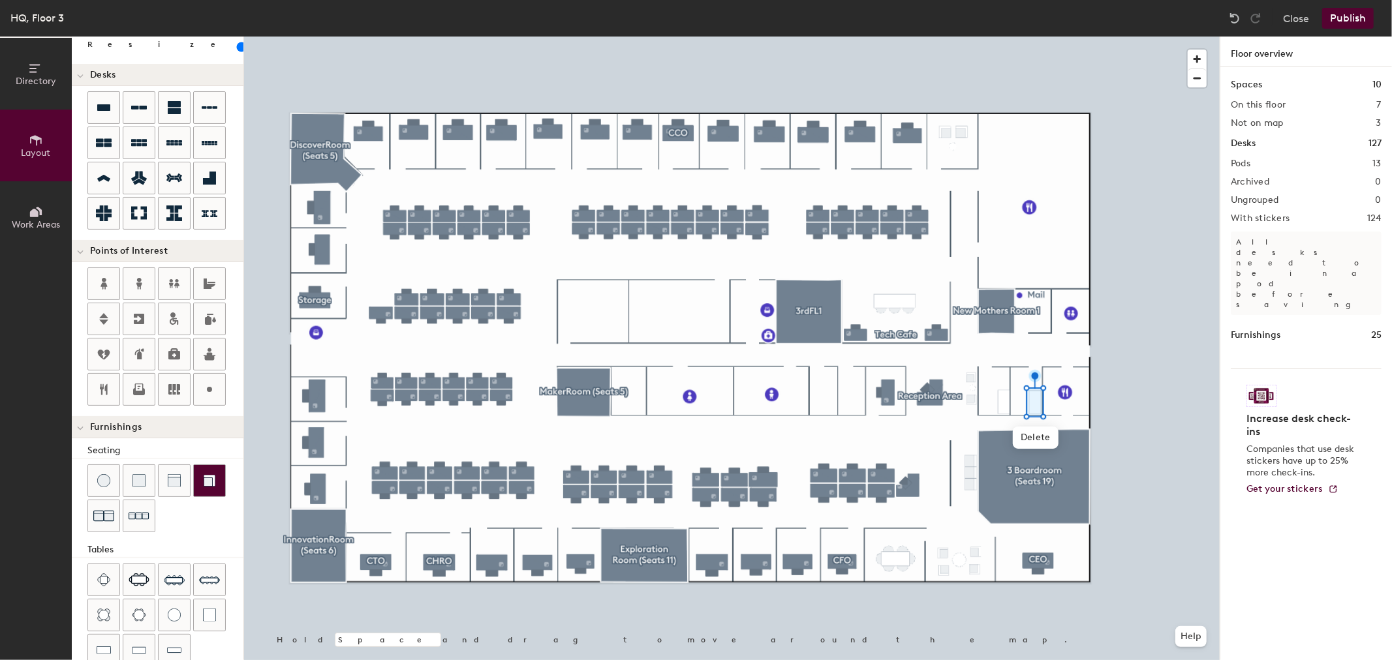
click at [210, 484] on img at bounding box center [209, 480] width 13 height 13
click at [237, 46] on input "range" at bounding box center [237, 47] width 0 height 10
click at [1143, 37] on div at bounding box center [732, 37] width 976 height 0
type input "60"
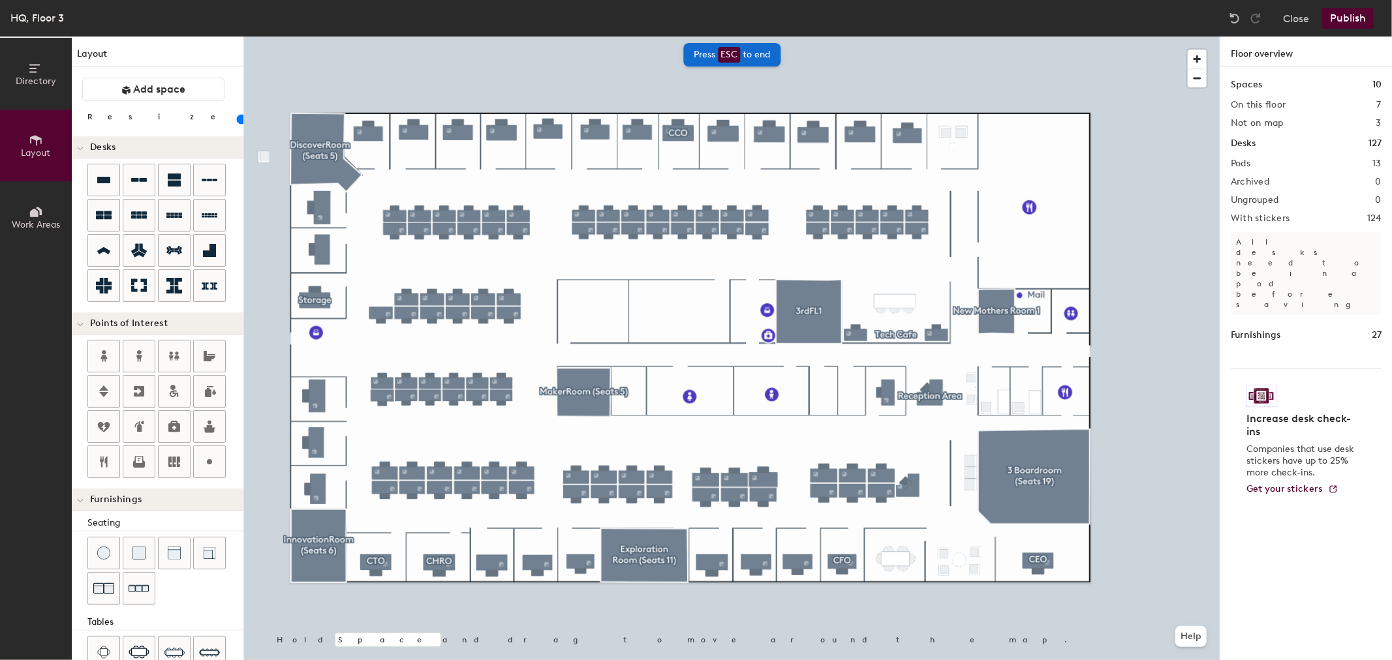
scroll to position [72, 0]
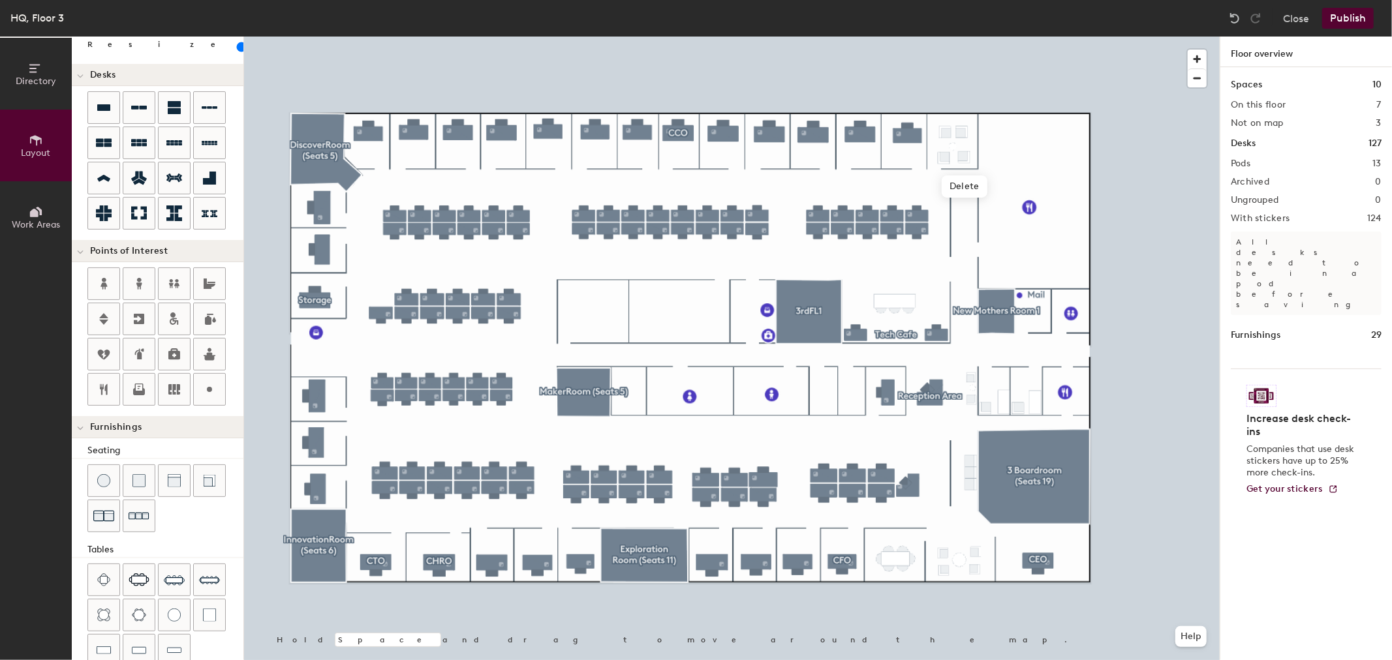
click at [1028, 37] on div at bounding box center [732, 37] width 976 height 0
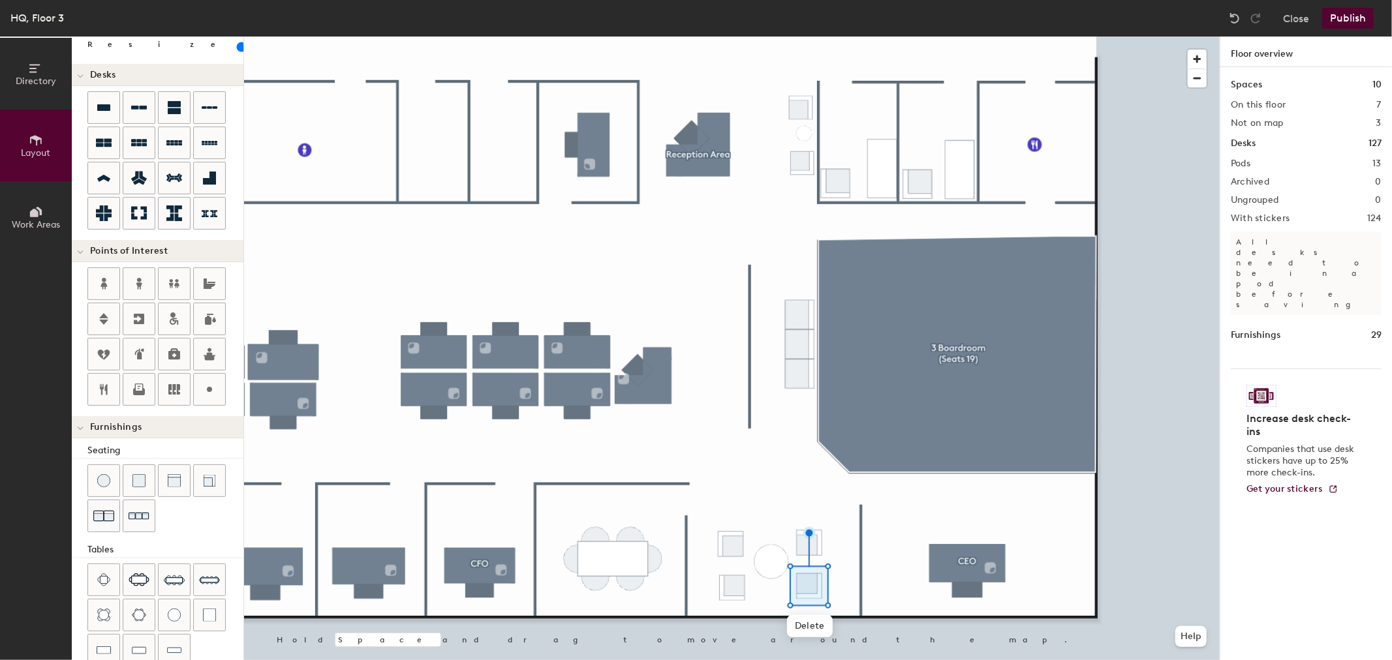
click at [845, 37] on div at bounding box center [732, 37] width 976 height 0
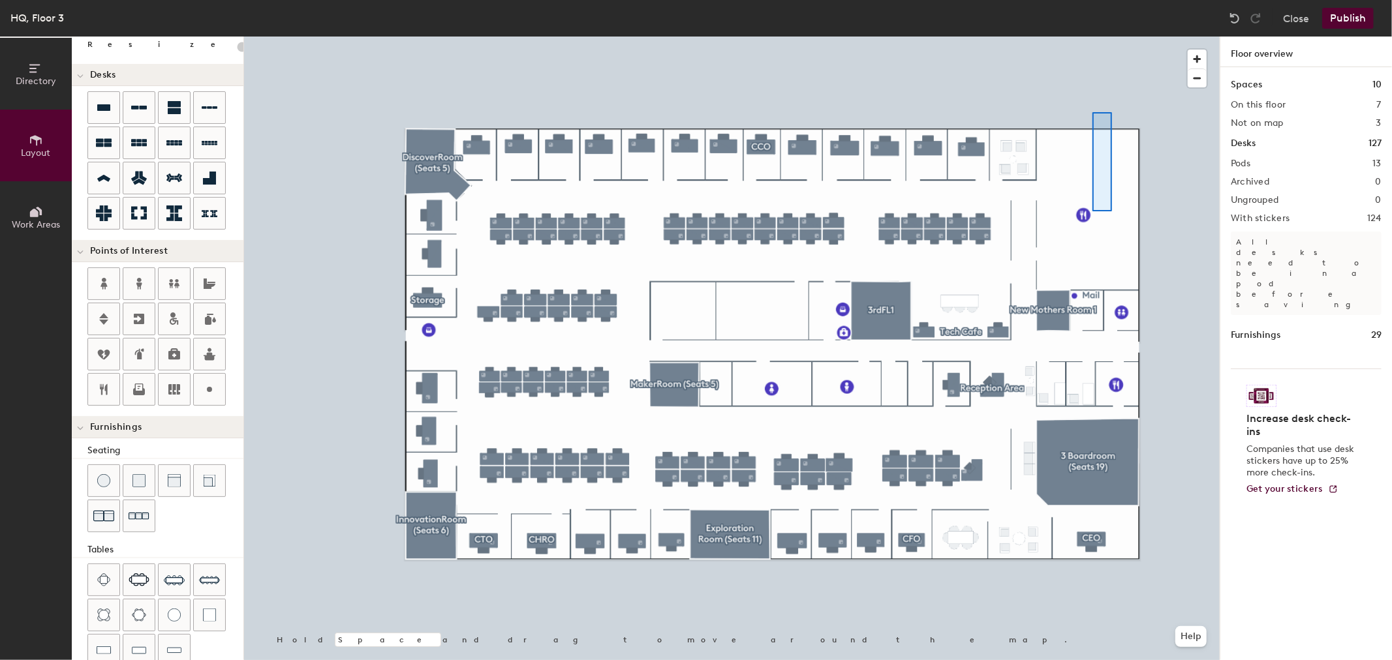
click at [1060, 37] on div at bounding box center [732, 37] width 976 height 0
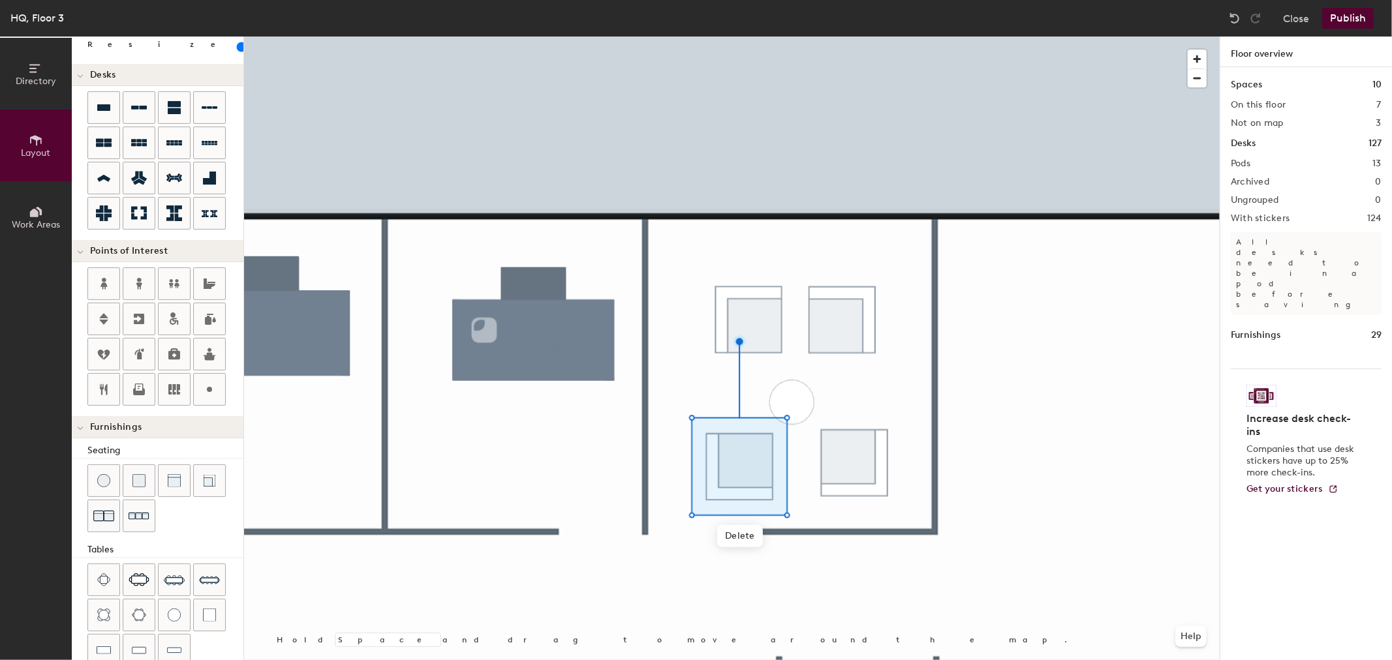
click at [794, 37] on div at bounding box center [732, 37] width 976 height 0
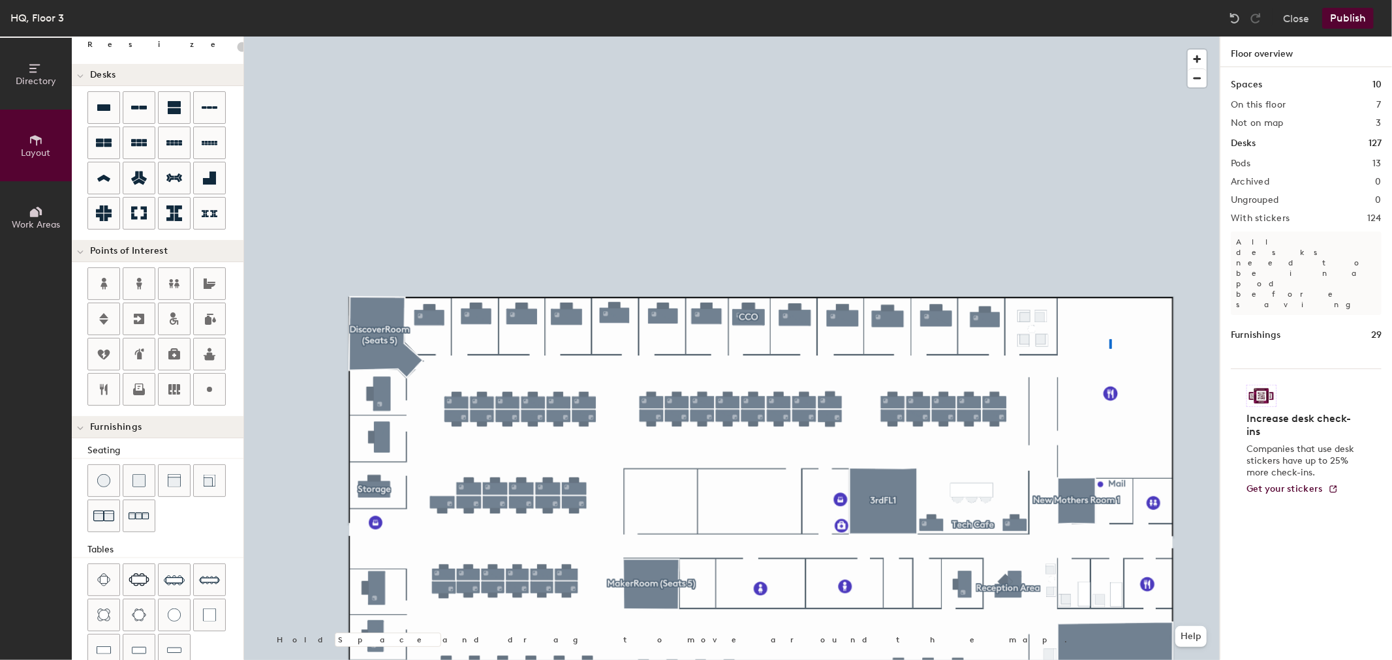
click at [1089, 37] on div at bounding box center [732, 37] width 976 height 0
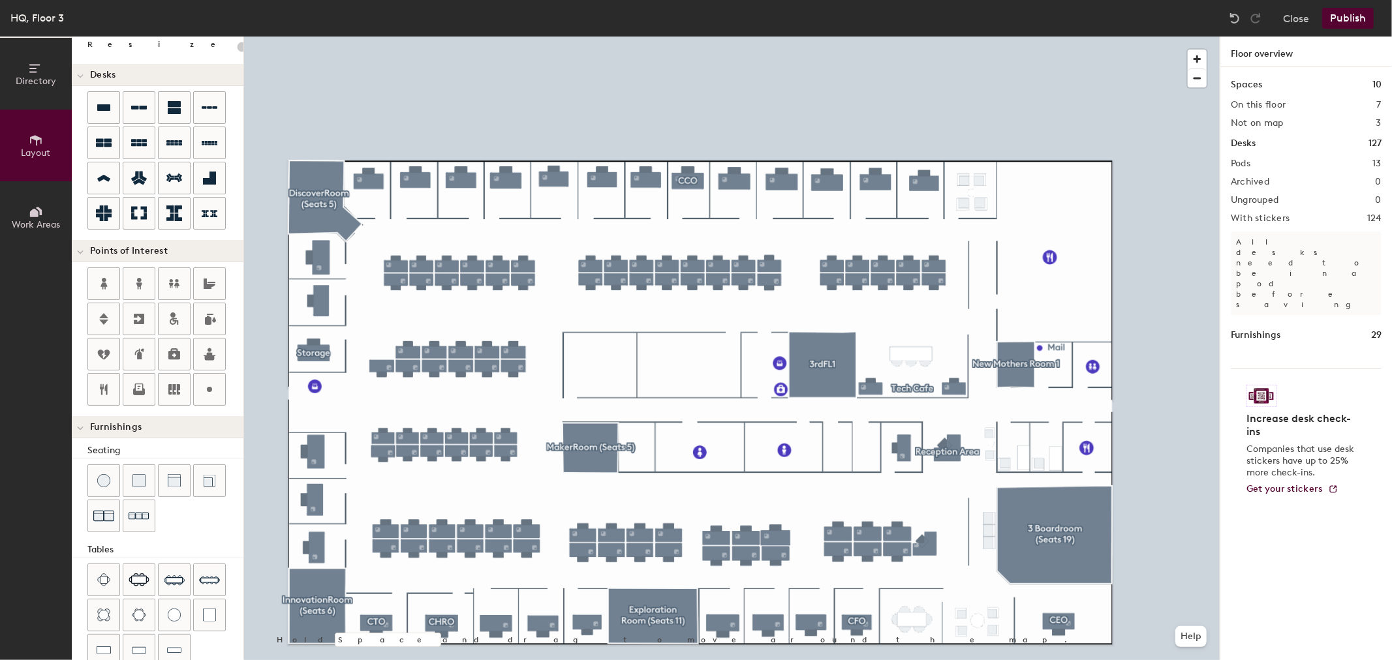
drag, startPoint x: 1352, startPoint y: 14, endPoint x: 1363, endPoint y: 16, distance: 10.6
click at [1363, 16] on button "Publish" at bounding box center [1348, 18] width 52 height 21
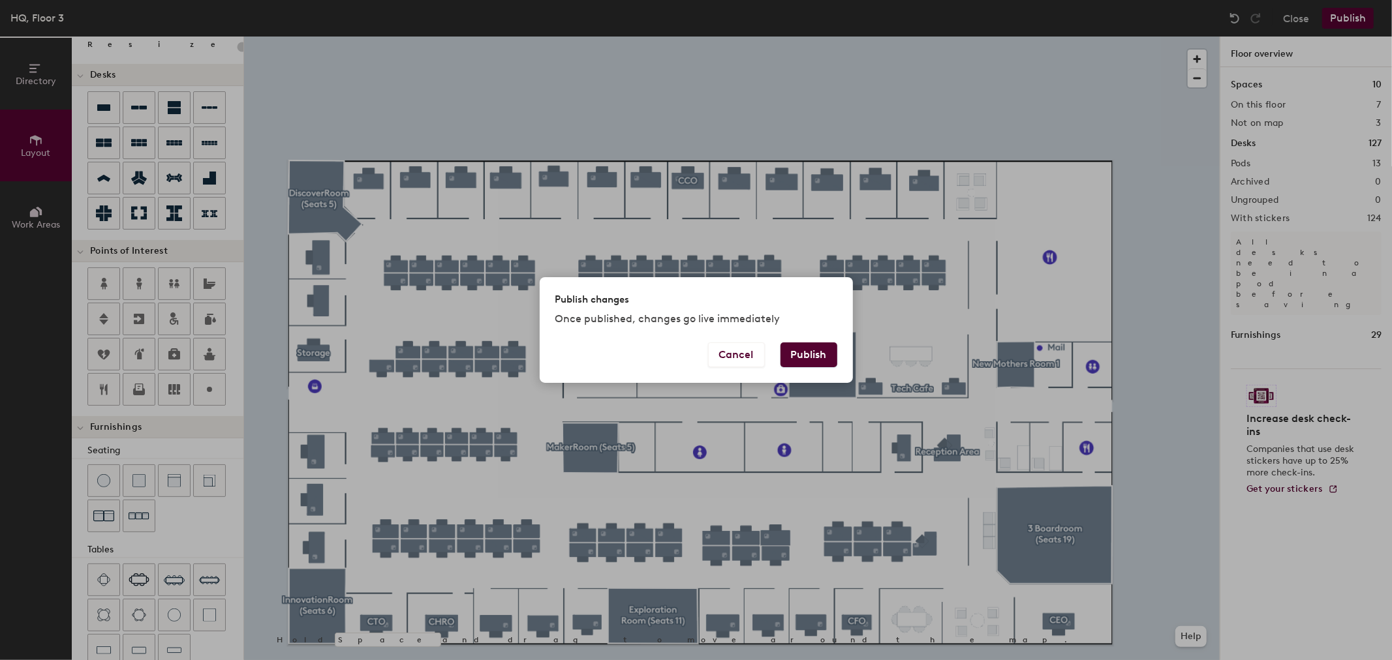
click at [817, 349] on button "Publish" at bounding box center [809, 355] width 57 height 25
type input "20"
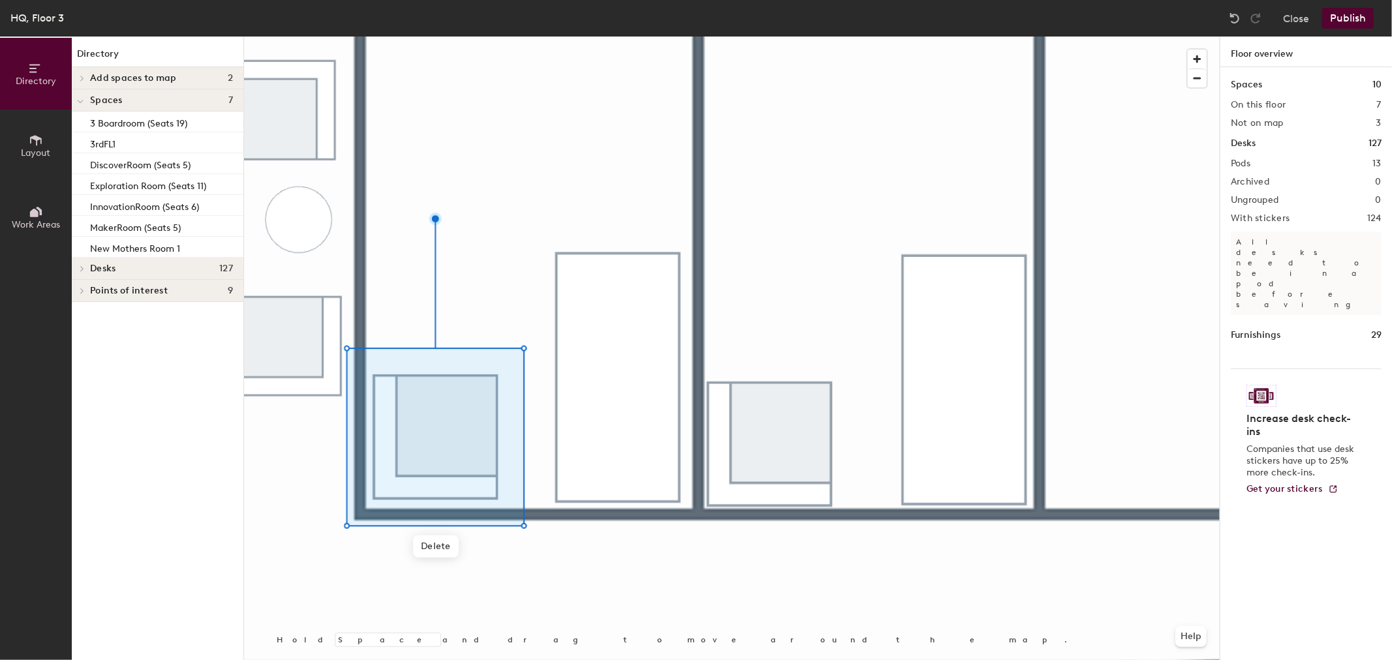
click at [758, 37] on div at bounding box center [732, 37] width 976 height 0
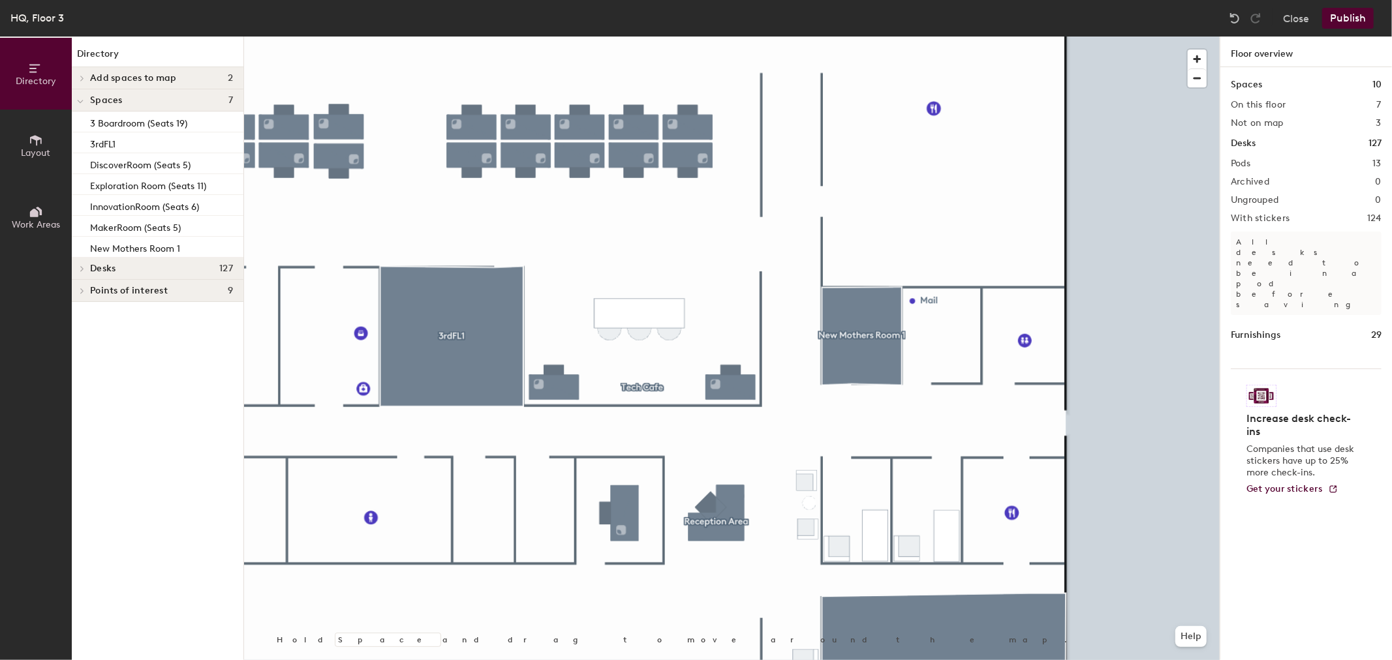
click at [1346, 15] on button "Publish" at bounding box center [1348, 18] width 52 height 21
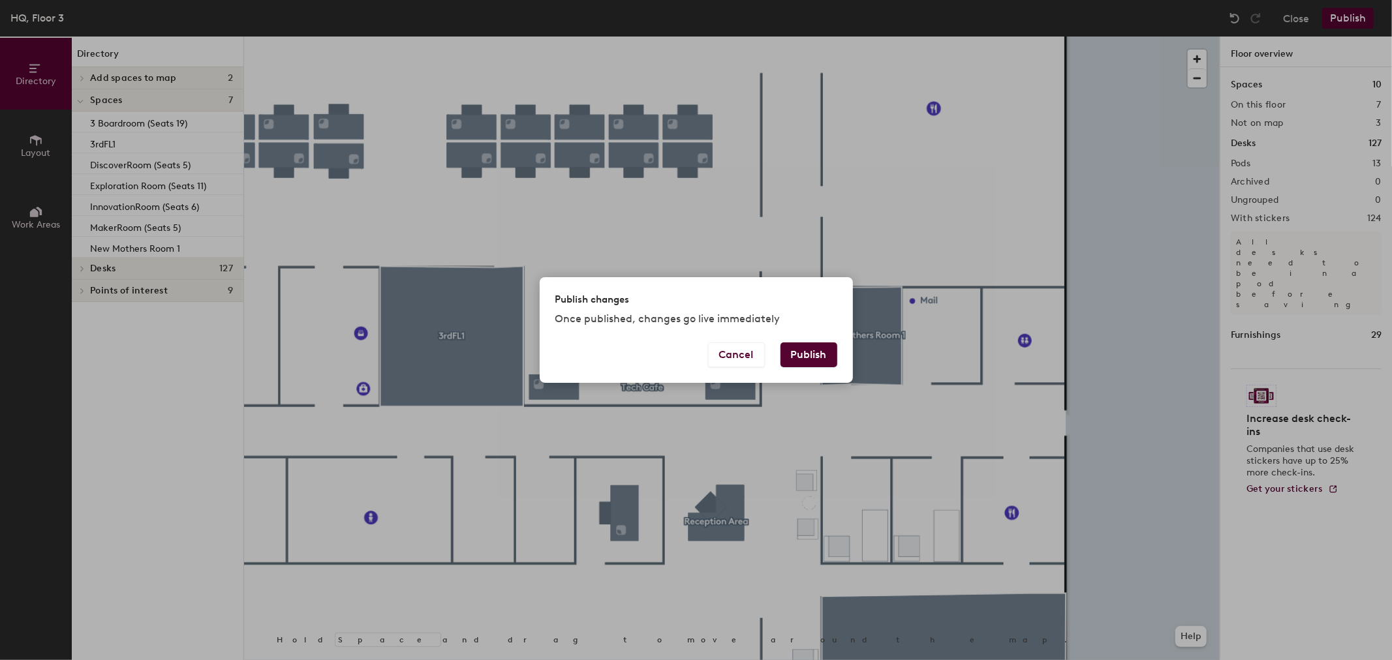
click at [803, 359] on button "Publish" at bounding box center [809, 355] width 57 height 25
